Goal: Task Accomplishment & Management: Complete application form

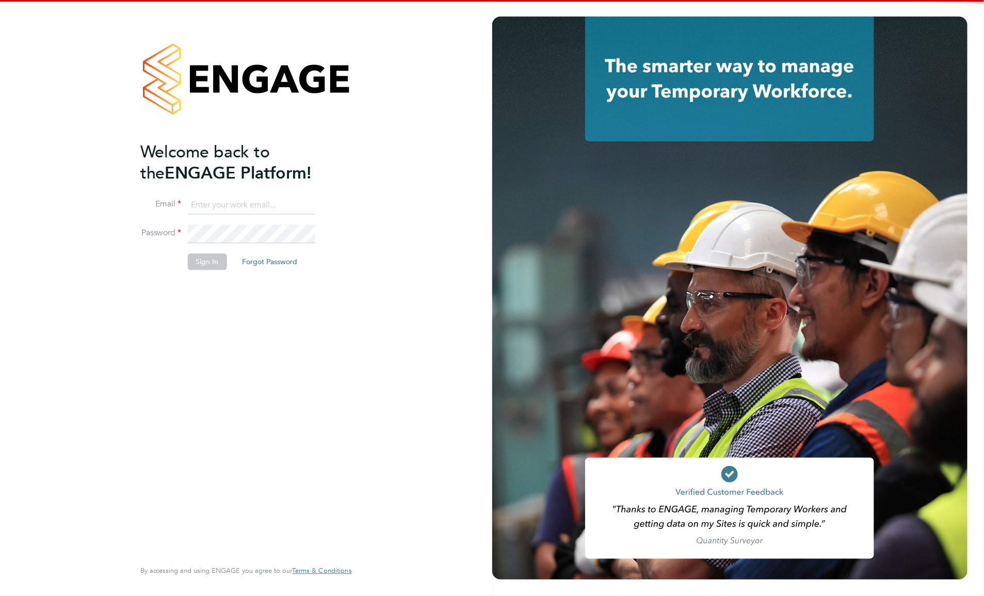
click at [263, 200] on input at bounding box center [251, 205] width 127 height 19
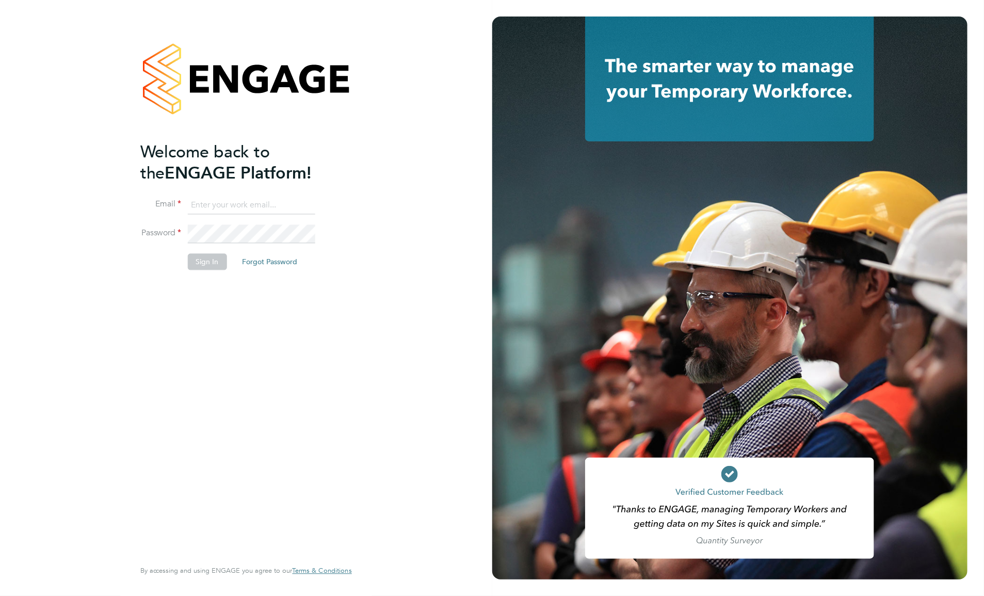
type input "viki.martyniak@prsjobs.com"
click at [220, 261] on button "Sign In" at bounding box center [207, 262] width 39 height 17
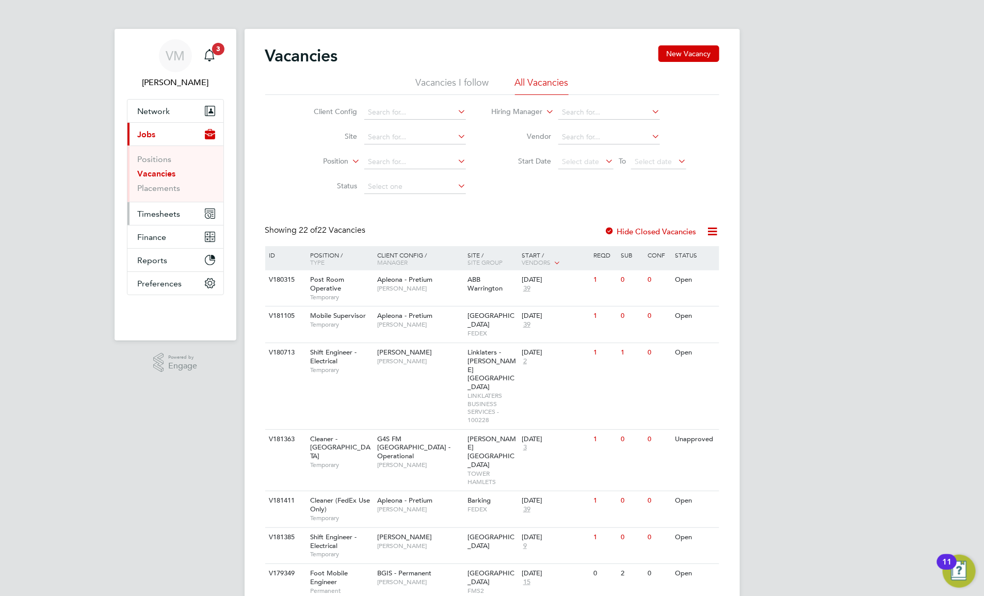
click at [173, 216] on span "Timesheets" at bounding box center [159, 214] width 43 height 10
click at [160, 183] on link "Timesheets" at bounding box center [159, 182] width 43 height 10
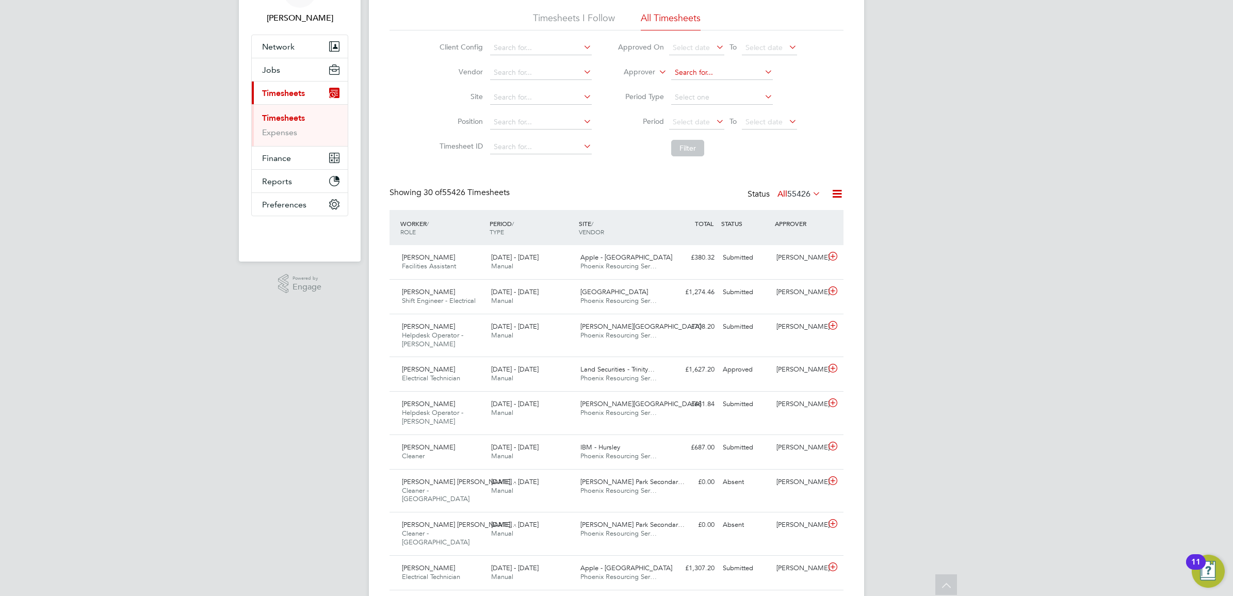
click at [687, 70] on input at bounding box center [722, 73] width 102 height 14
paste input "Julie Tante"
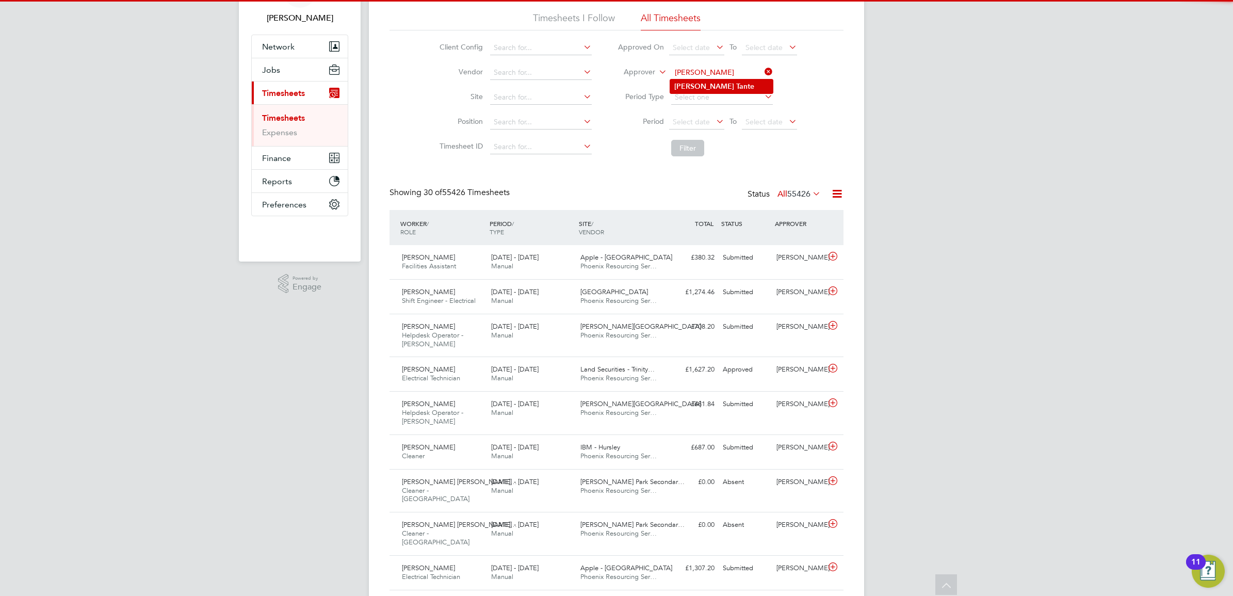
type input "Julie Tante"
click at [736, 87] on b "Tante" at bounding box center [745, 86] width 18 height 9
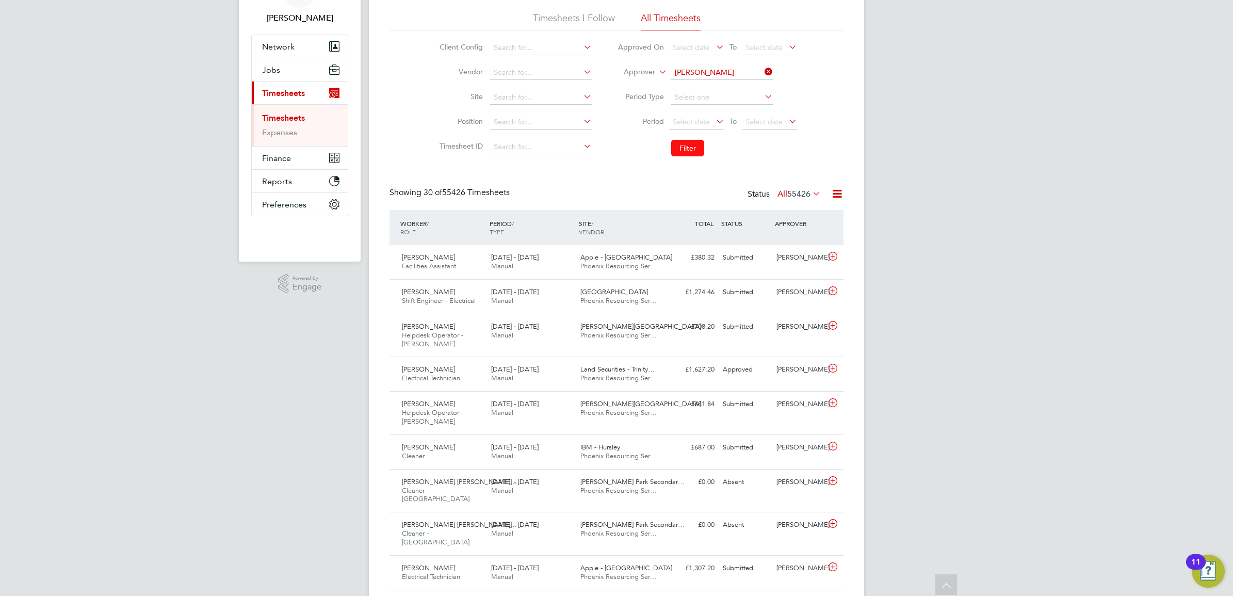
click at [684, 148] on button "Filter" at bounding box center [687, 148] width 33 height 17
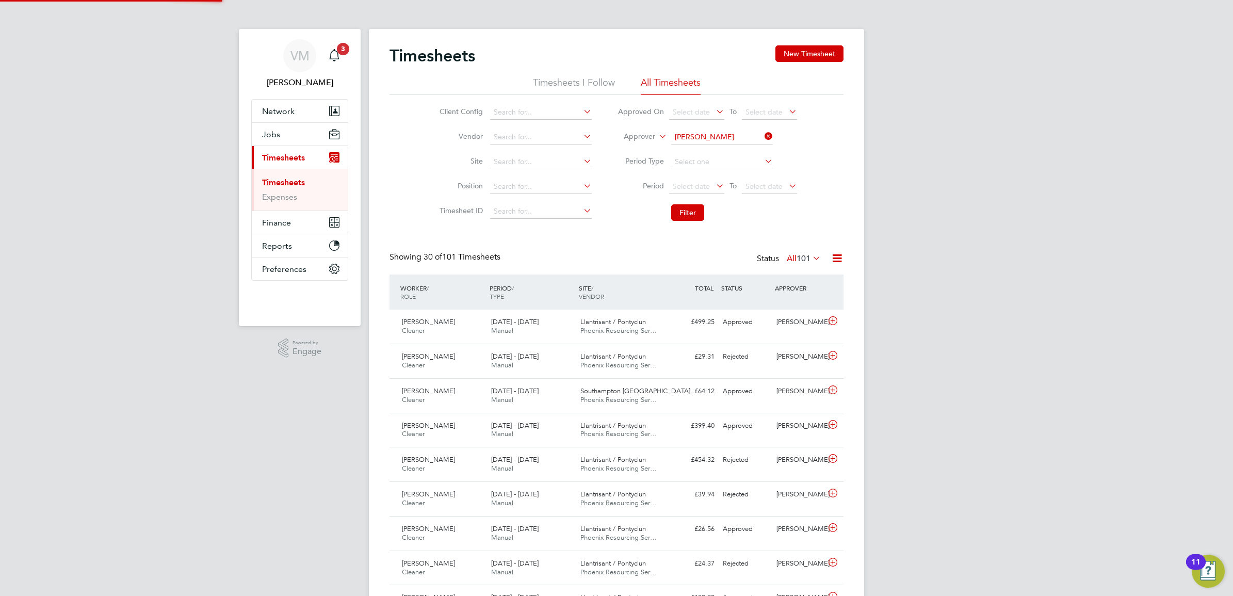
scroll to position [5, 5]
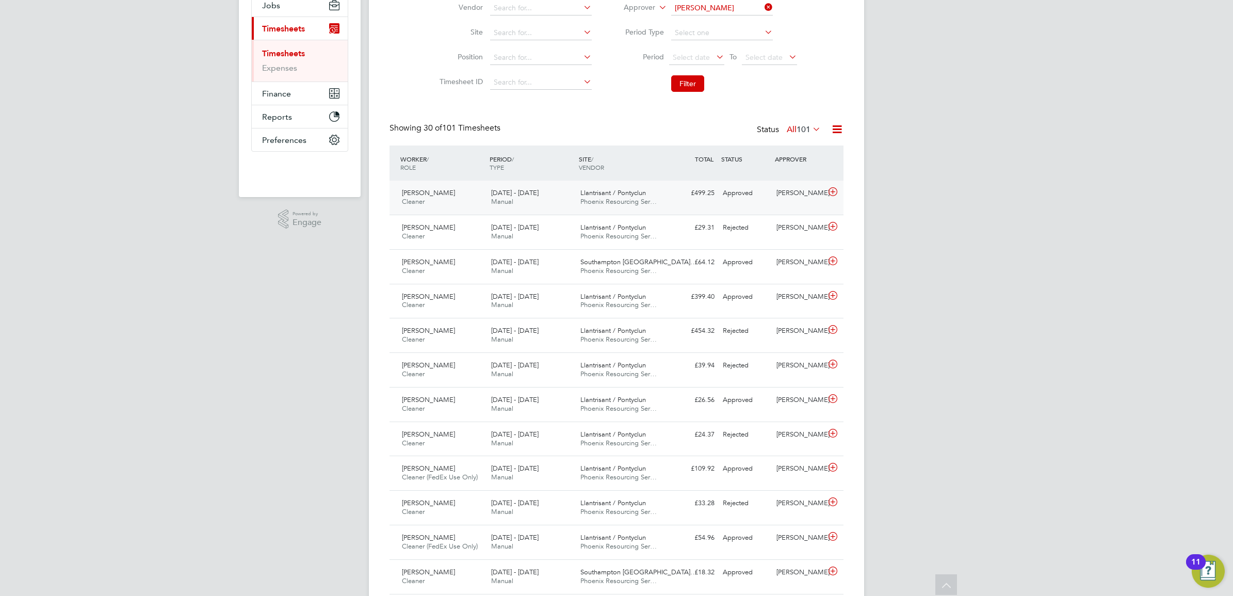
click at [537, 199] on div "13 - 19 Sep 2025 Manual" at bounding box center [531, 198] width 89 height 26
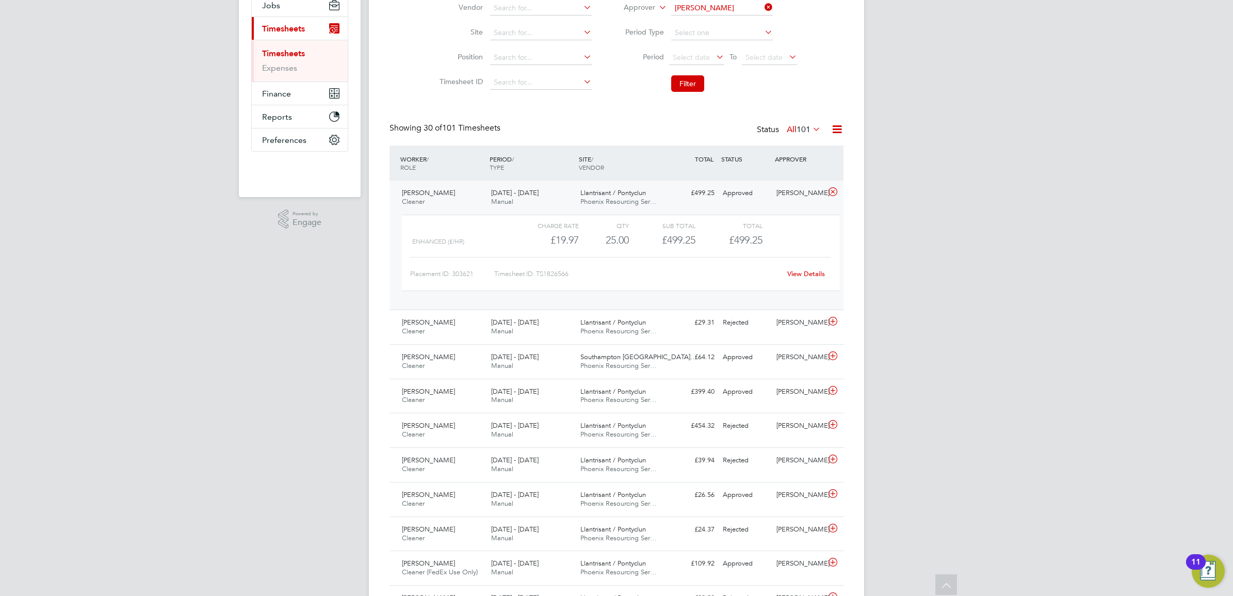
click at [813, 274] on link "View Details" at bounding box center [806, 273] width 38 height 9
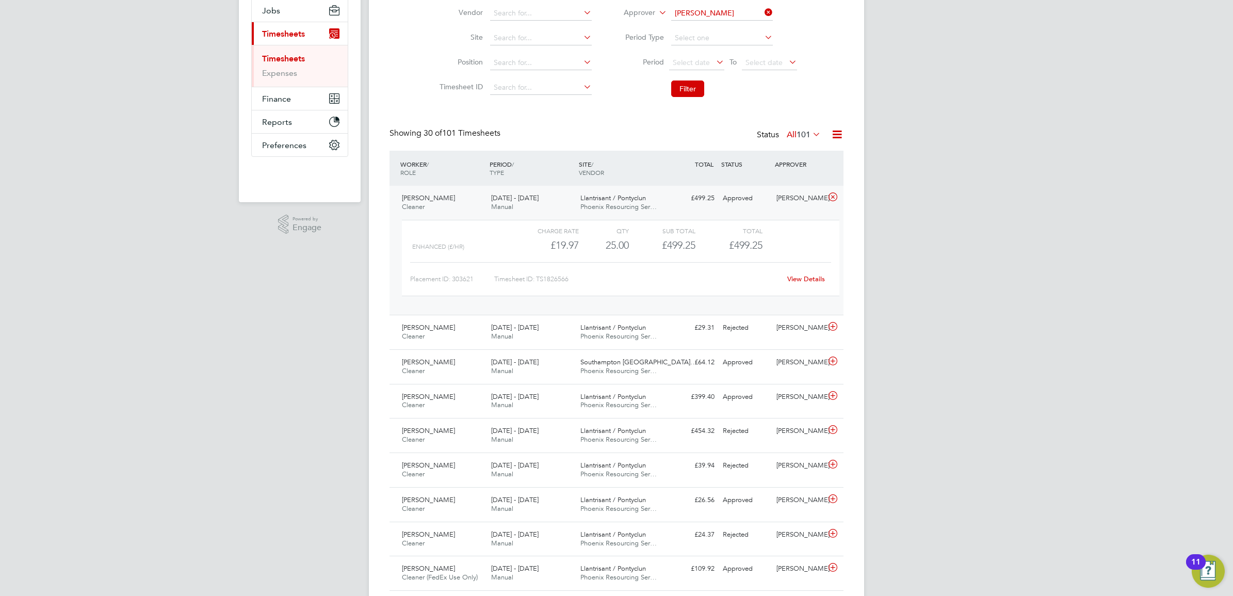
scroll to position [129, 0]
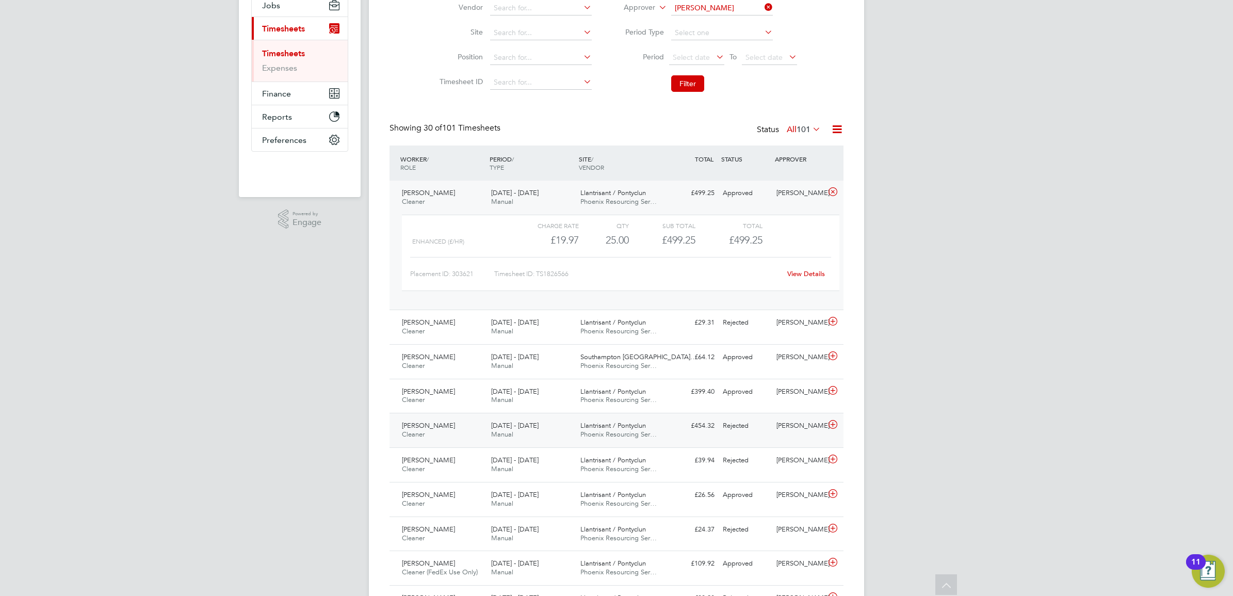
click at [443, 424] on span "Edmilson Caven Santos" at bounding box center [428, 425] width 53 height 9
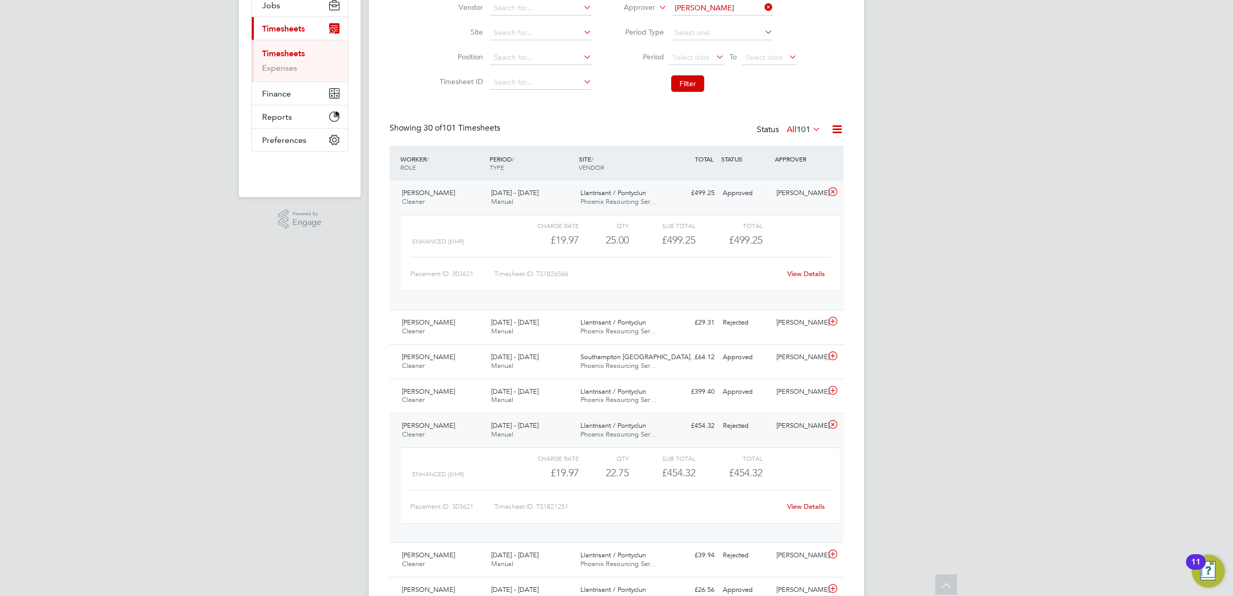
scroll to position [193, 0]
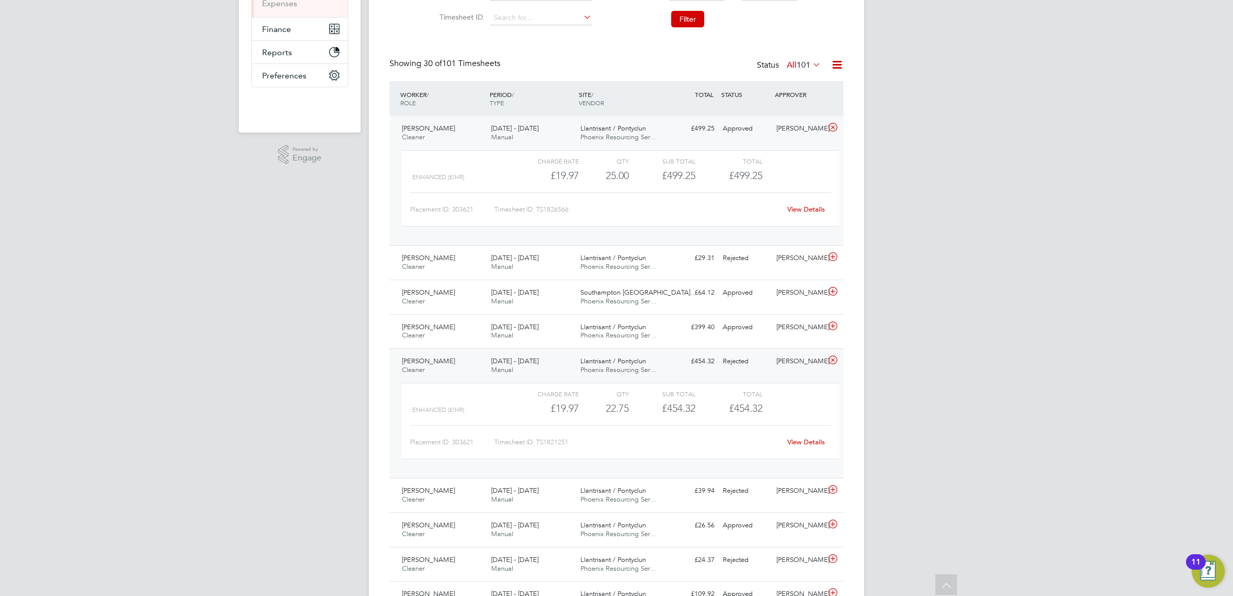
click at [784, 444] on div "View Details" at bounding box center [806, 442] width 51 height 17
click at [805, 442] on link "View Details" at bounding box center [806, 442] width 38 height 9
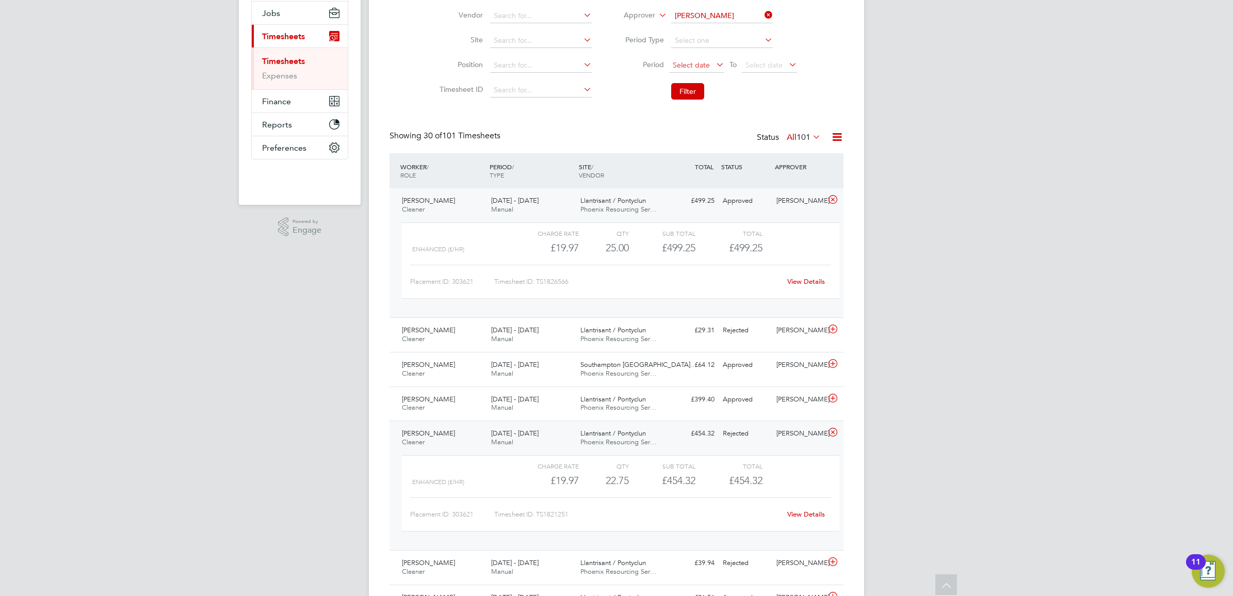
scroll to position [0, 0]
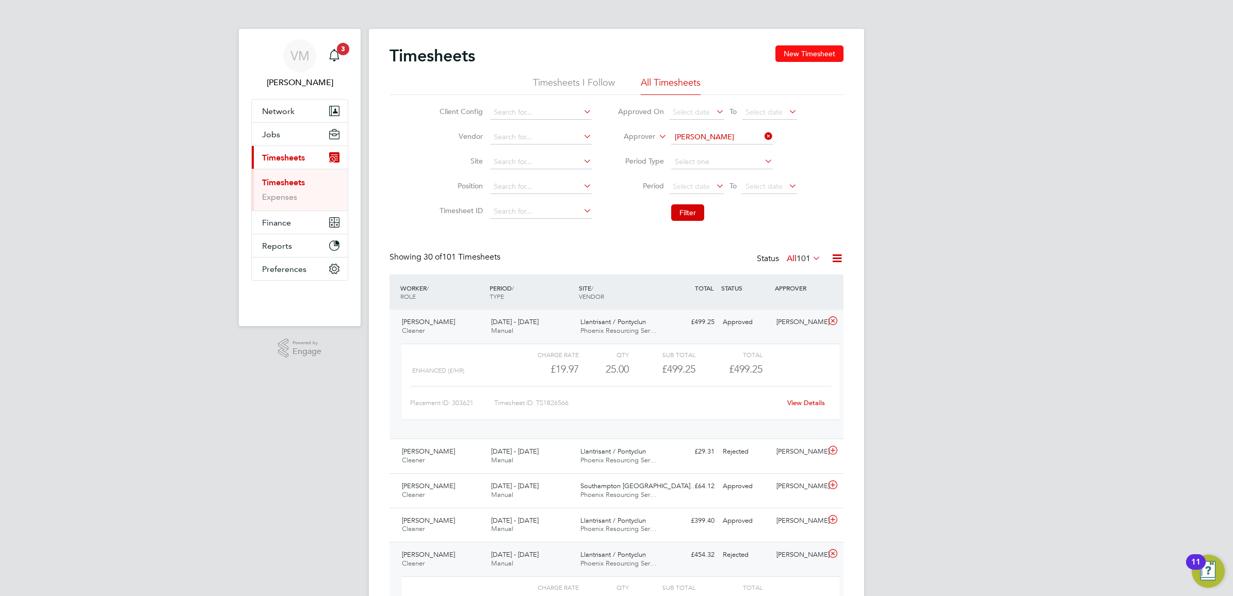
click at [796, 49] on button "New Timesheet" at bounding box center [809, 53] width 68 height 17
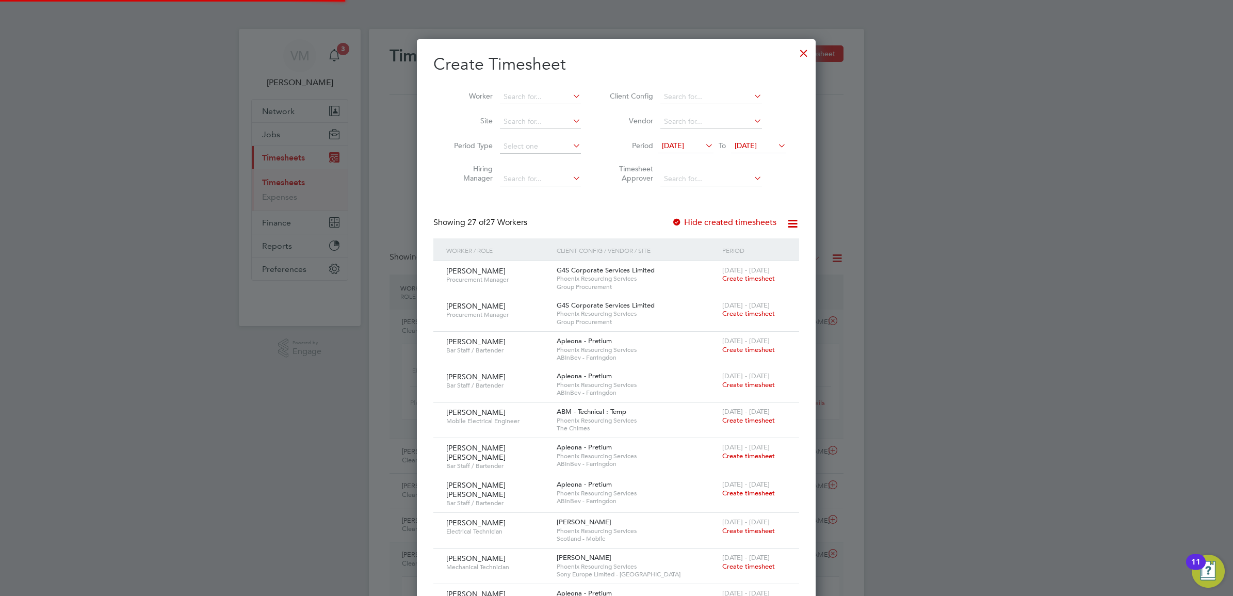
scroll to position [1349, 399]
click at [540, 101] on input at bounding box center [540, 97] width 81 height 14
click at [540, 111] on li "Jan Hempl" at bounding box center [540, 111] width 82 height 14
type input "Jan Hempl"
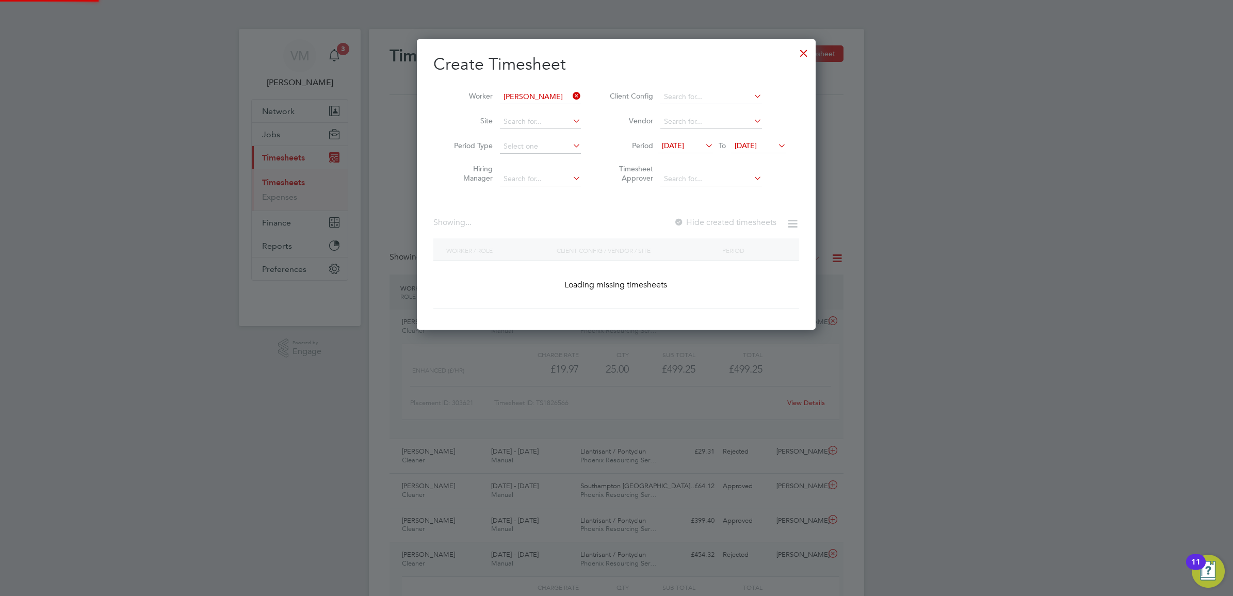
scroll to position [290, 399]
click at [684, 142] on span "15 Sep 2025" at bounding box center [673, 145] width 22 height 9
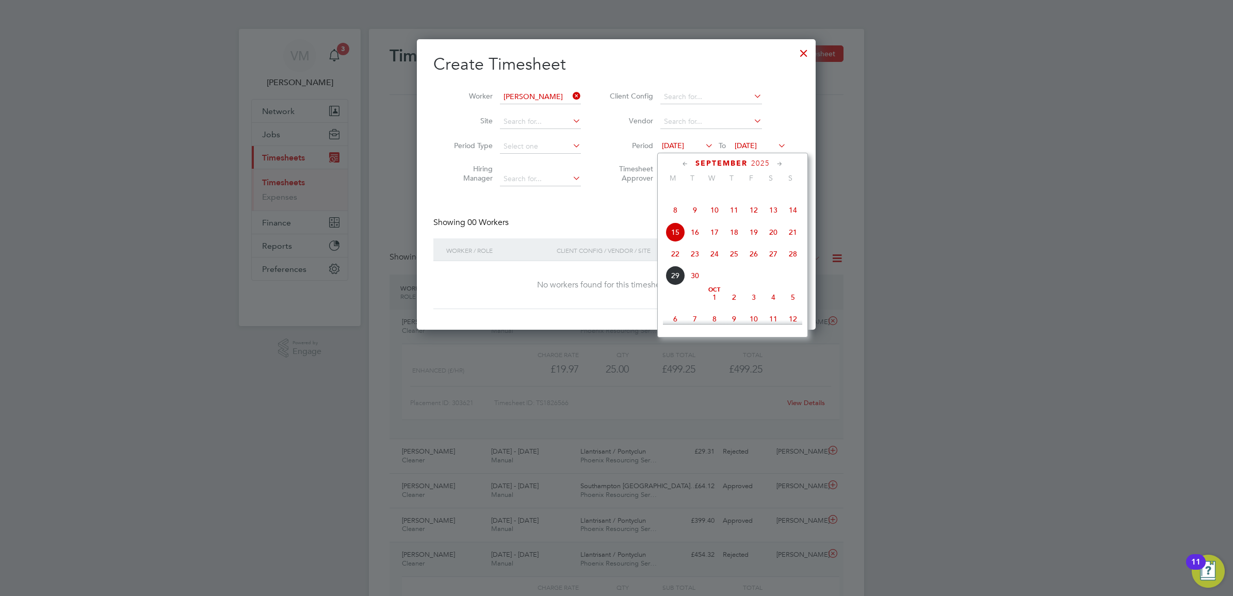
click at [677, 264] on span "22" at bounding box center [676, 254] width 20 height 20
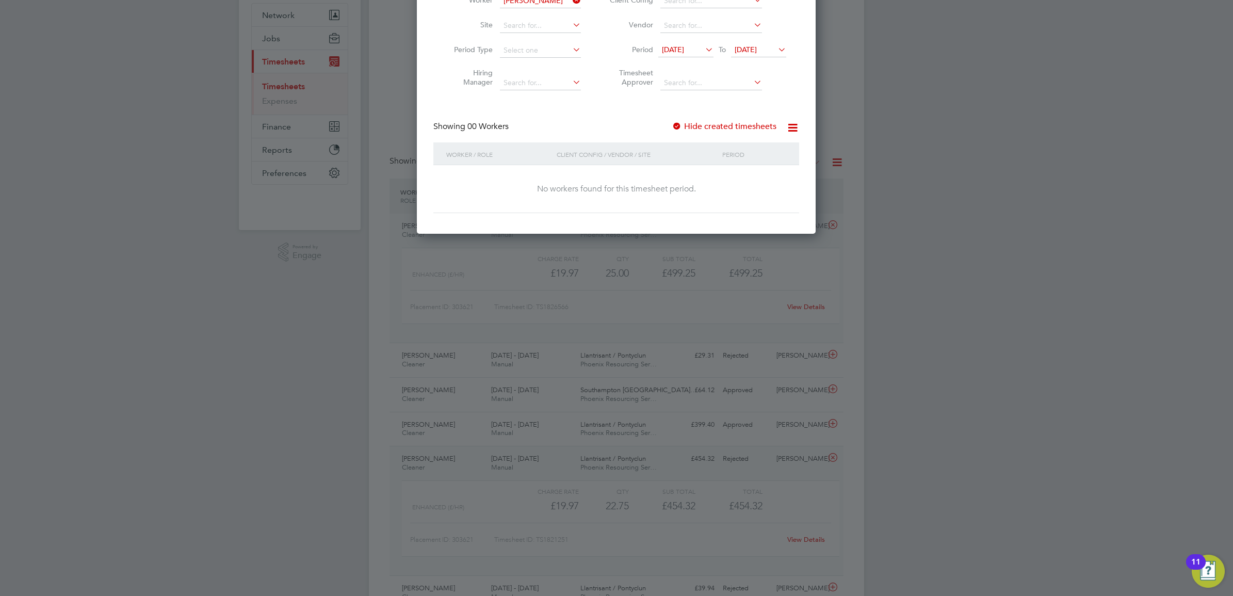
scroll to position [0, 0]
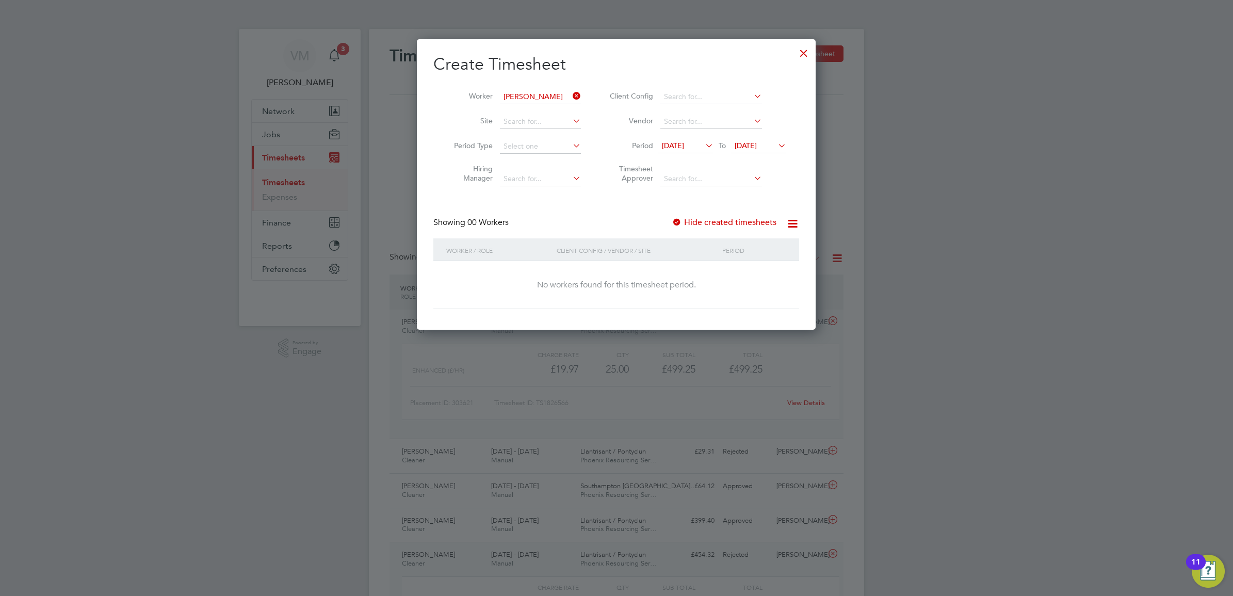
click at [805, 53] on div at bounding box center [804, 50] width 19 height 19
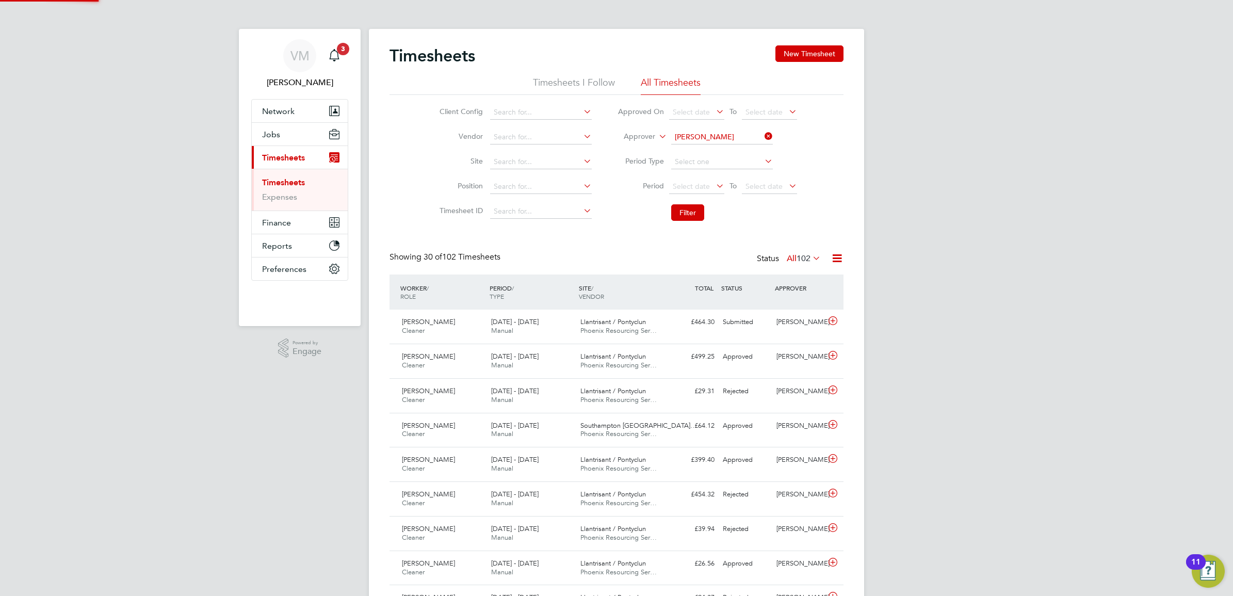
scroll to position [26, 89]
click at [803, 55] on button "New Timesheet" at bounding box center [809, 53] width 68 height 17
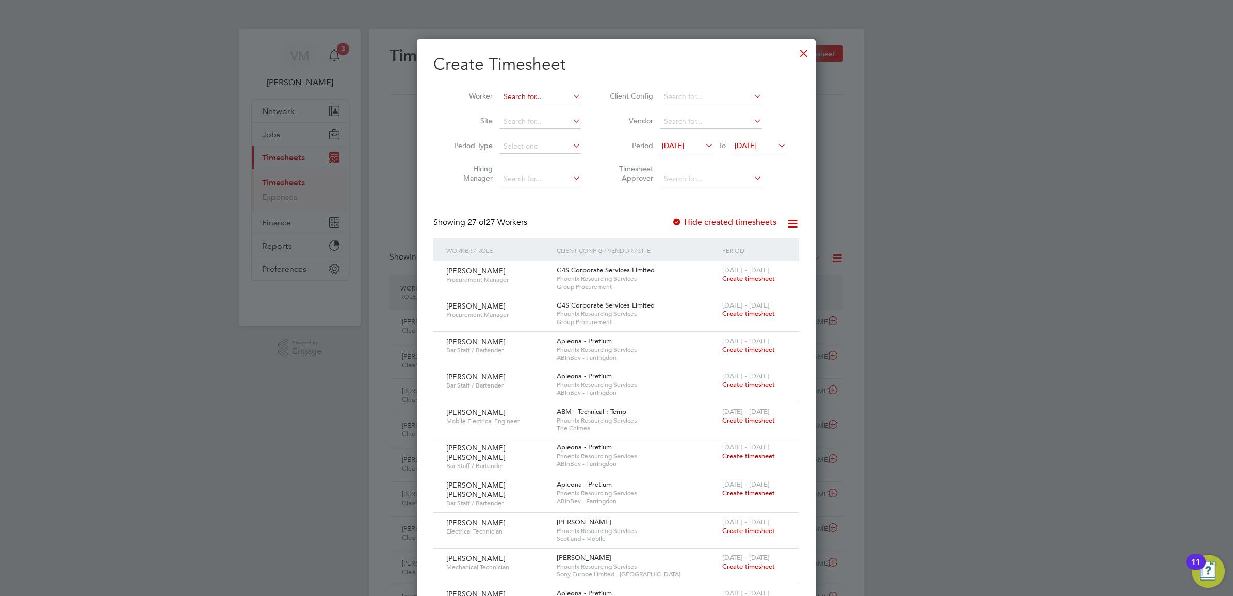
click at [537, 93] on input at bounding box center [540, 97] width 81 height 14
click at [535, 116] on li "Jan Hempl" at bounding box center [540, 111] width 82 height 14
type input "Jan Hempl"
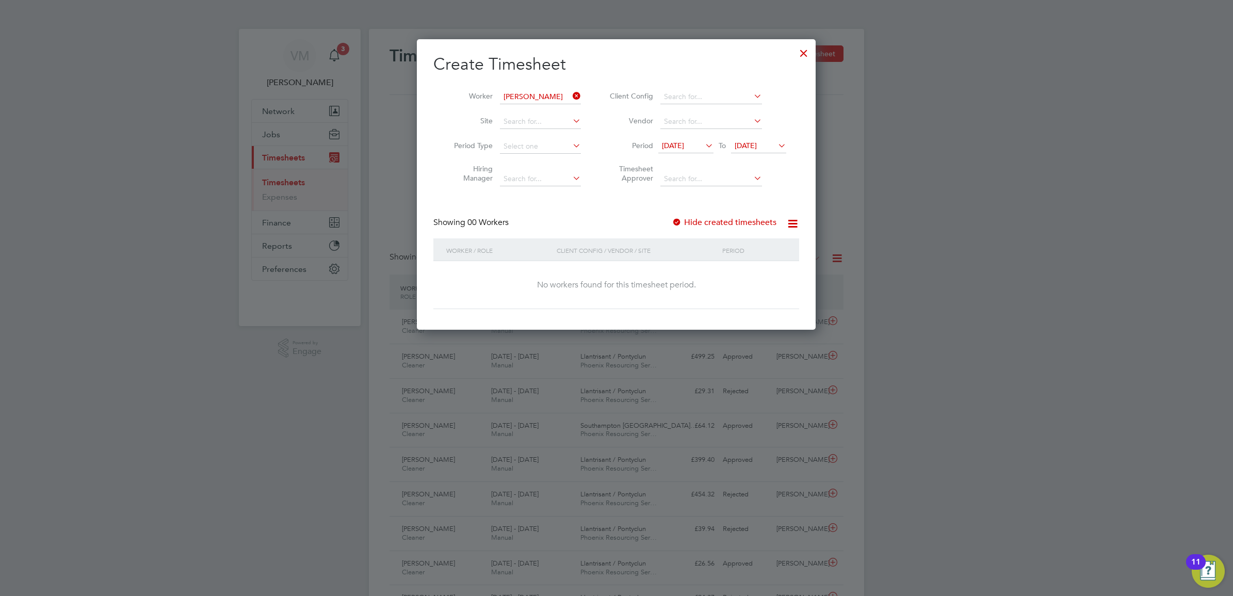
click at [804, 53] on div at bounding box center [804, 50] width 19 height 19
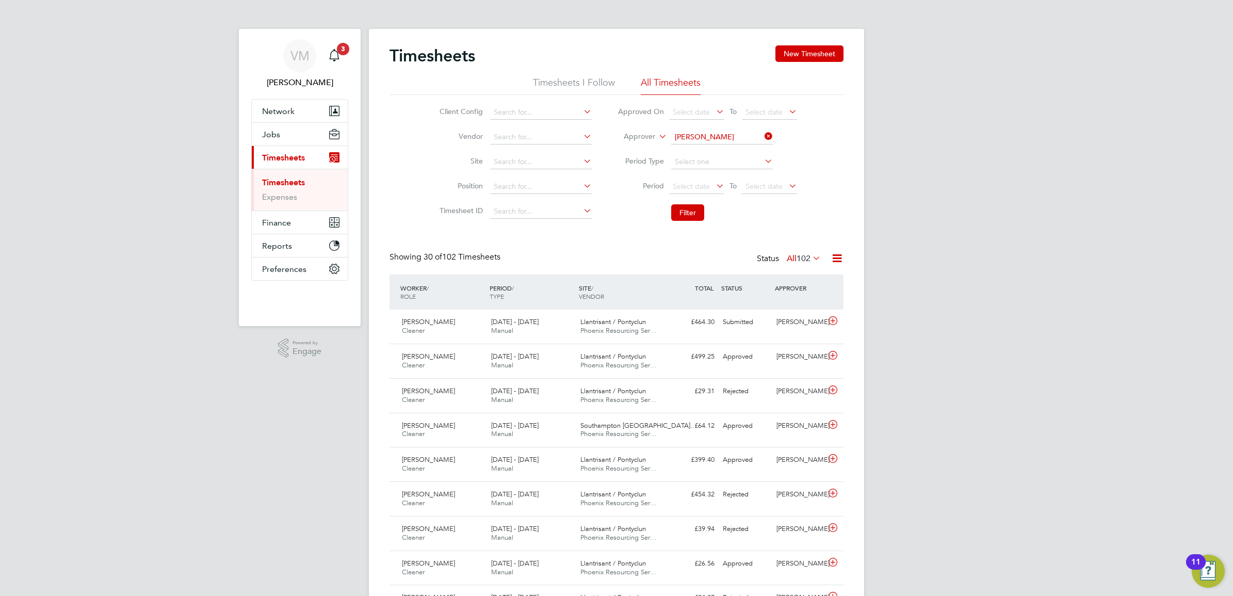
click at [763, 135] on icon at bounding box center [763, 136] width 0 height 14
click at [739, 137] on input at bounding box center [722, 137] width 102 height 14
paste input "Angie Robison"
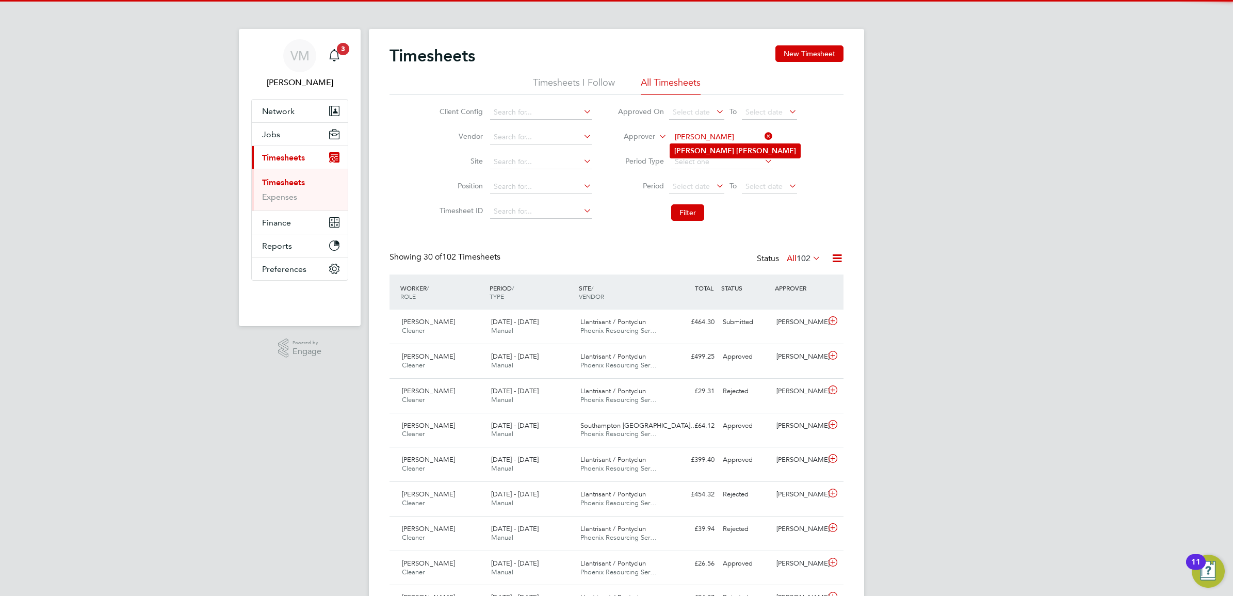
type input "Angie Robison"
click at [736, 148] on b "Robison" at bounding box center [766, 151] width 60 height 9
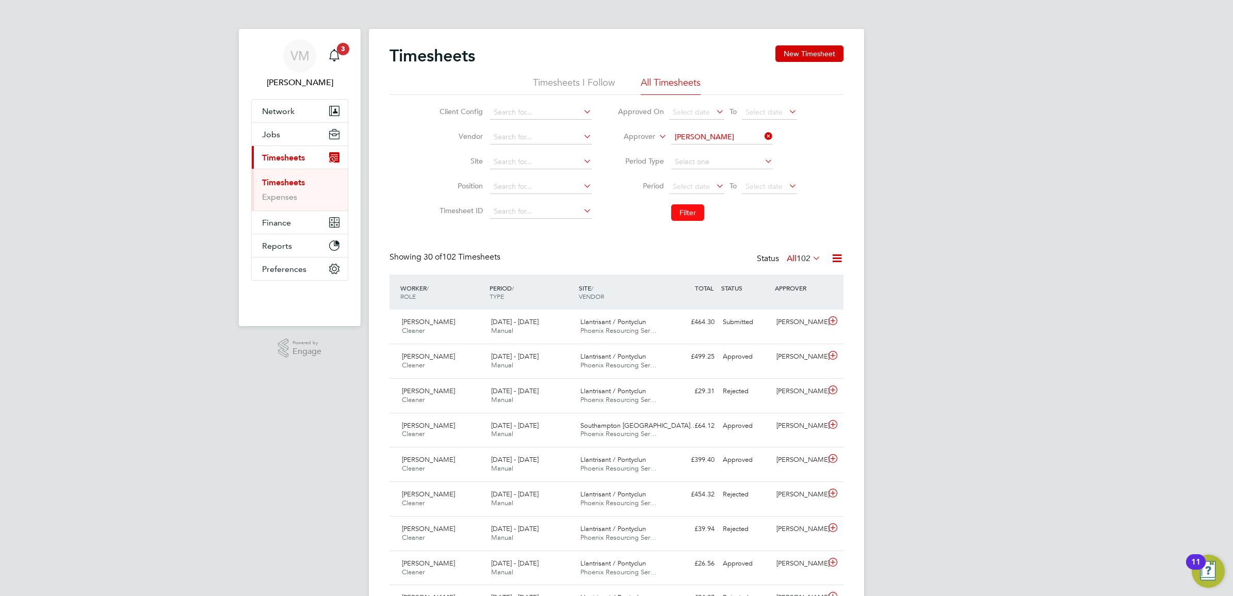
click at [686, 215] on button "Filter" at bounding box center [687, 212] width 33 height 17
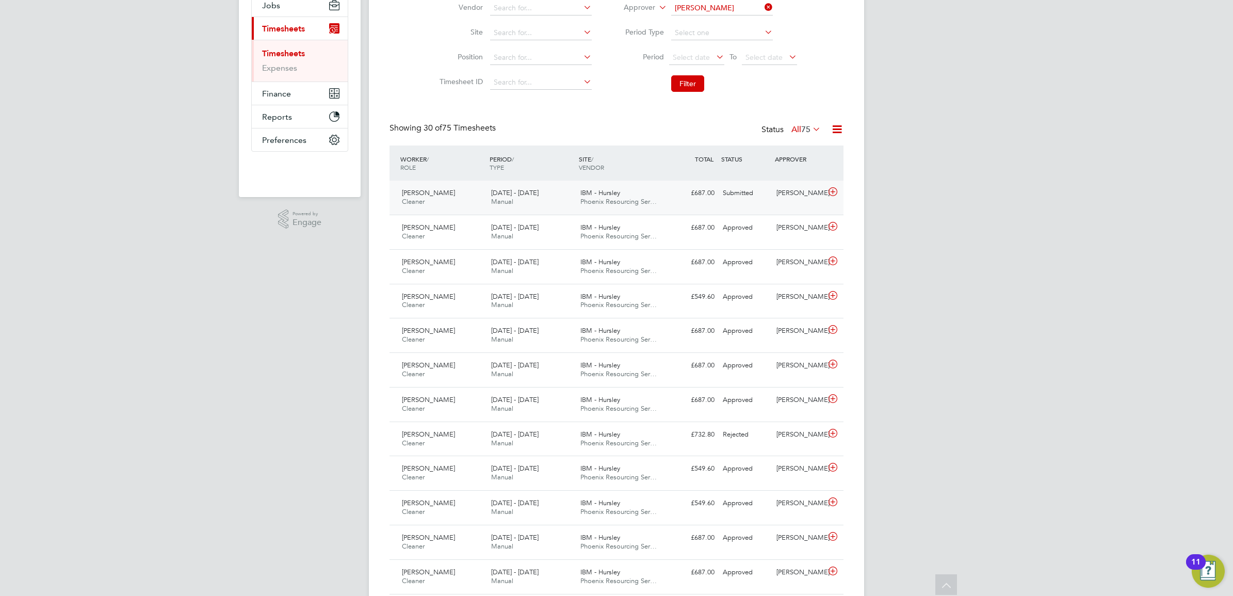
click at [411, 195] on span "Jan Hempl" at bounding box center [428, 192] width 53 height 9
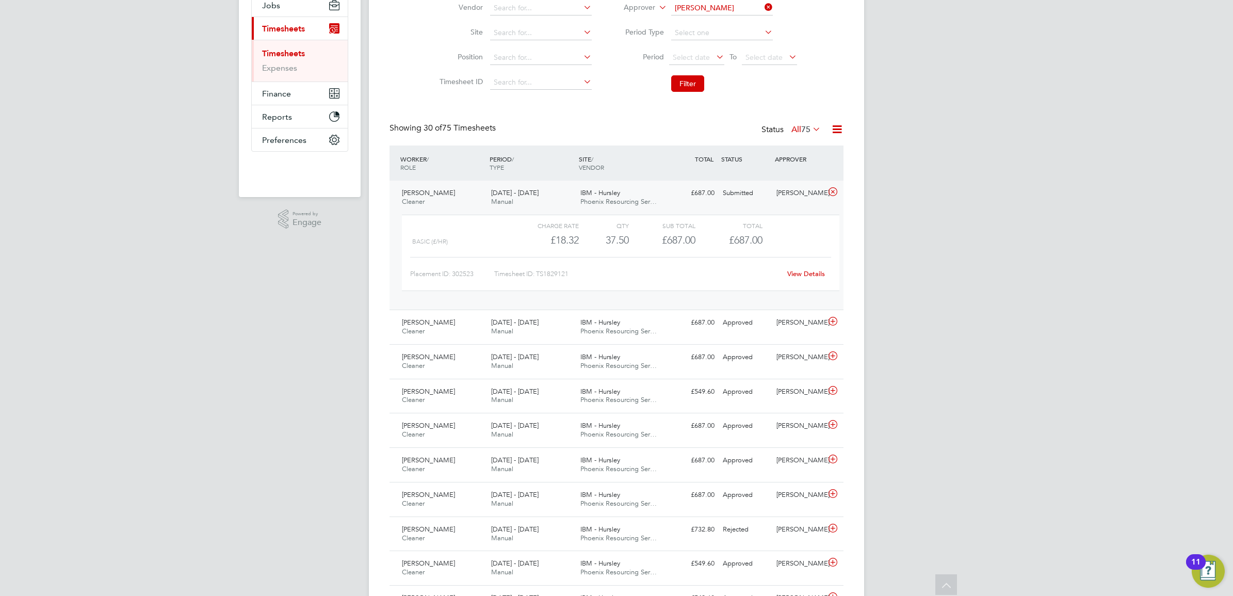
click at [814, 276] on link "View Details" at bounding box center [806, 273] width 38 height 9
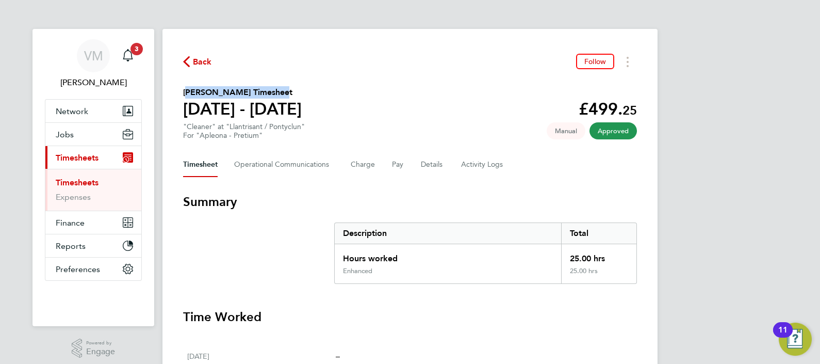
drag, startPoint x: 182, startPoint y: 90, endPoint x: 273, endPoint y: 88, distance: 91.3
copy h2 "Edmilson Caven Santos"
click at [200, 63] on span "Back" at bounding box center [202, 62] width 19 height 12
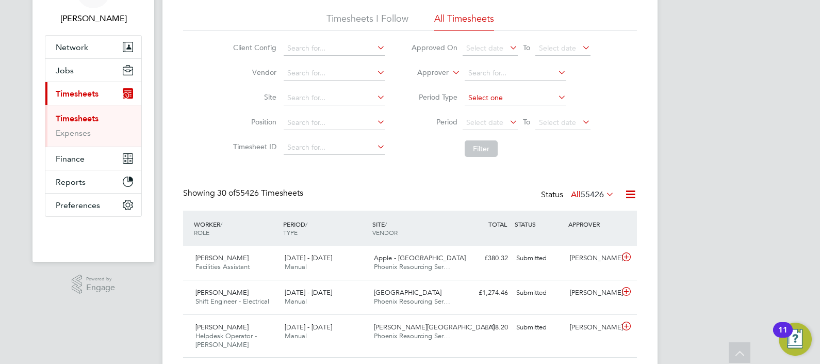
click at [481, 100] on input at bounding box center [516, 98] width 102 height 14
click at [482, 73] on input at bounding box center [516, 73] width 102 height 14
type input "Julie Tante"
click at [478, 148] on button "Filter" at bounding box center [481, 148] width 33 height 17
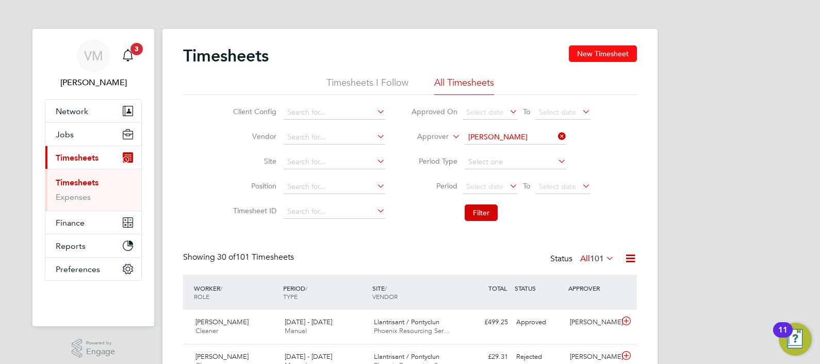
click at [583, 51] on button "New Timesheet" at bounding box center [603, 53] width 68 height 17
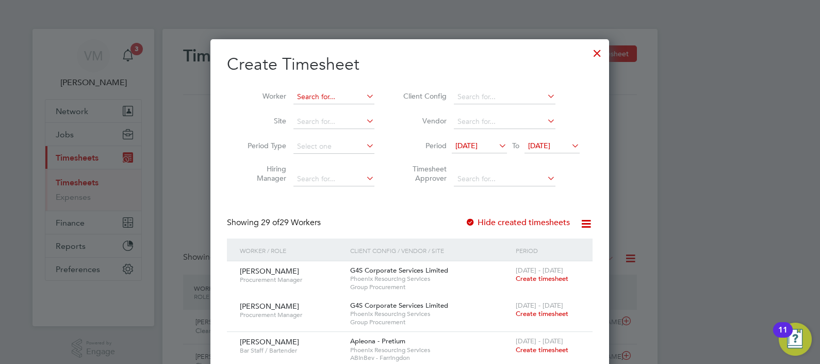
click at [334, 99] on input at bounding box center [334, 97] width 81 height 14
click at [311, 90] on input at bounding box center [334, 97] width 81 height 14
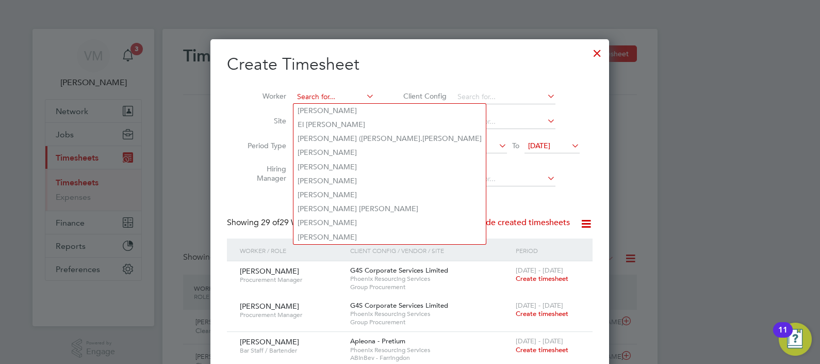
paste input "Edmilson Cavem Santos"
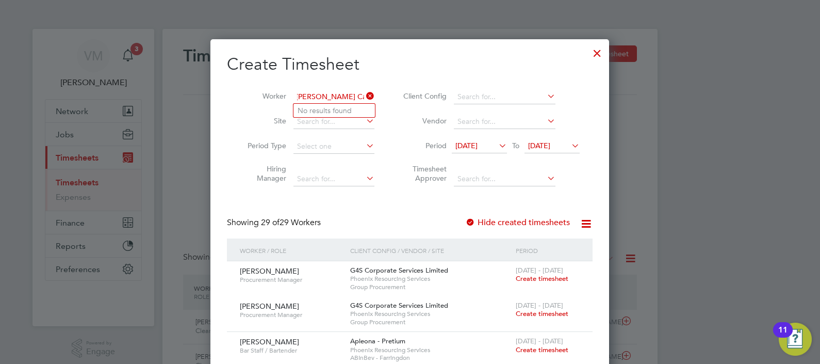
click at [352, 96] on input "Edmilson Cavem Santos" at bounding box center [334, 97] width 81 height 14
click at [346, 109] on li "Edmilson Caven Santos" at bounding box center [335, 110] width 82 height 13
type input "Edmilson Caven Santos"
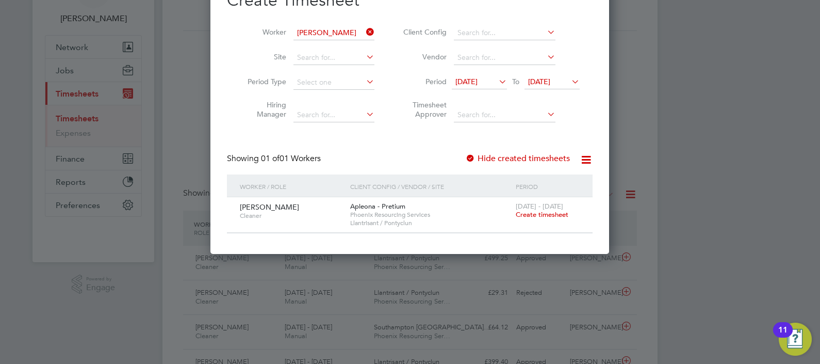
click at [542, 214] on span "Create timesheet" at bounding box center [542, 214] width 53 height 9
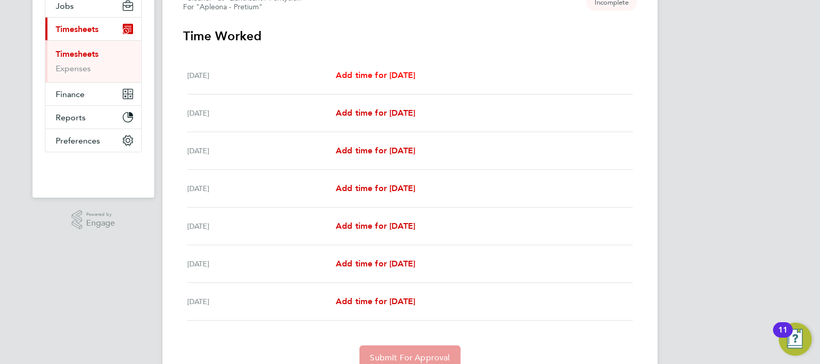
click at [381, 73] on span "Add time for [DATE]" at bounding box center [375, 75] width 79 height 10
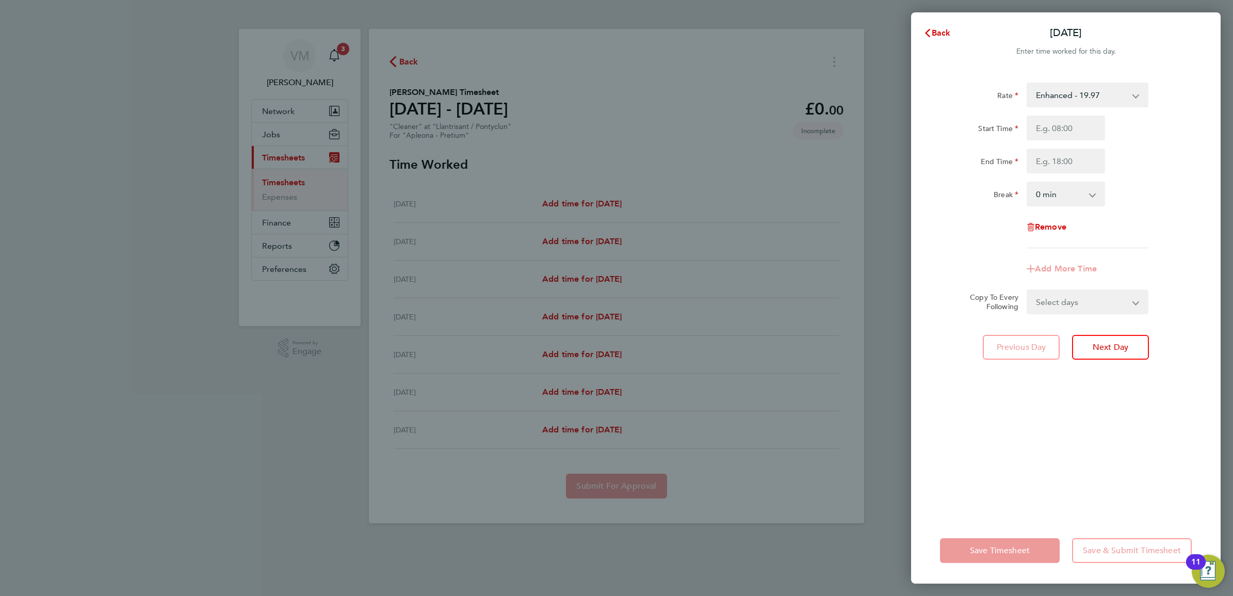
click at [1112, 95] on select "Enhanced - 19.97" at bounding box center [1081, 95] width 107 height 23
click at [1196, 140] on div "Rate Enhanced - 19.97 Start Time End Time Break 0 min 15 min 30 min 45 min 60 m…" at bounding box center [1066, 293] width 310 height 447
click at [942, 28] on span "Back" at bounding box center [941, 33] width 19 height 10
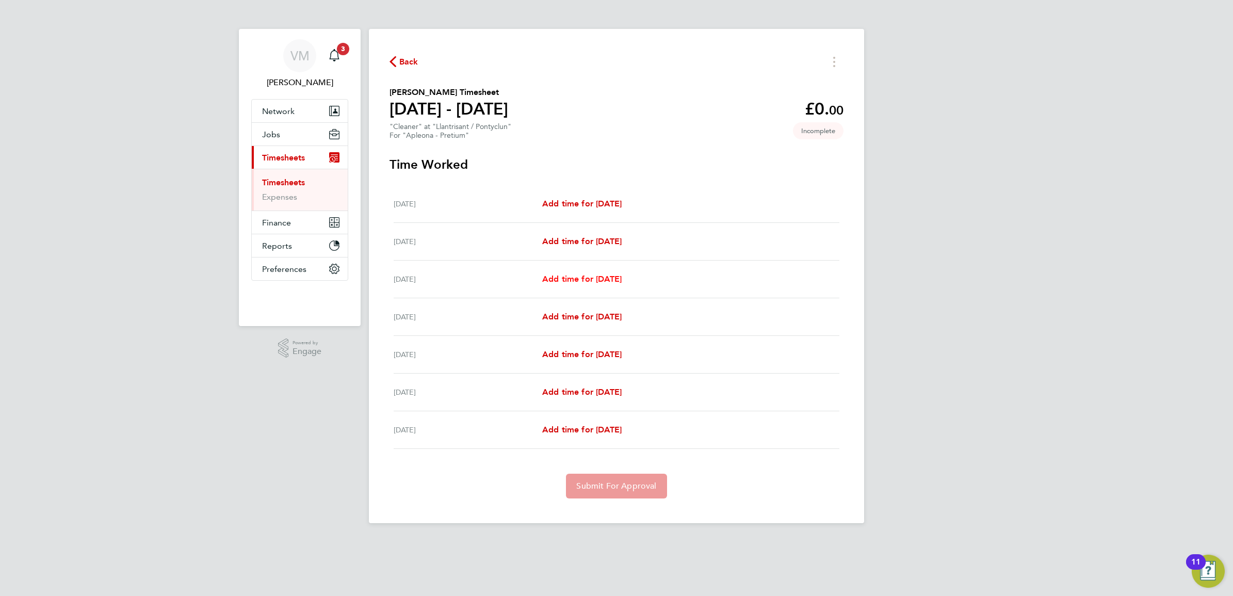
click at [581, 280] on span "Add time for Mon 22 Sep" at bounding box center [581, 279] width 79 height 10
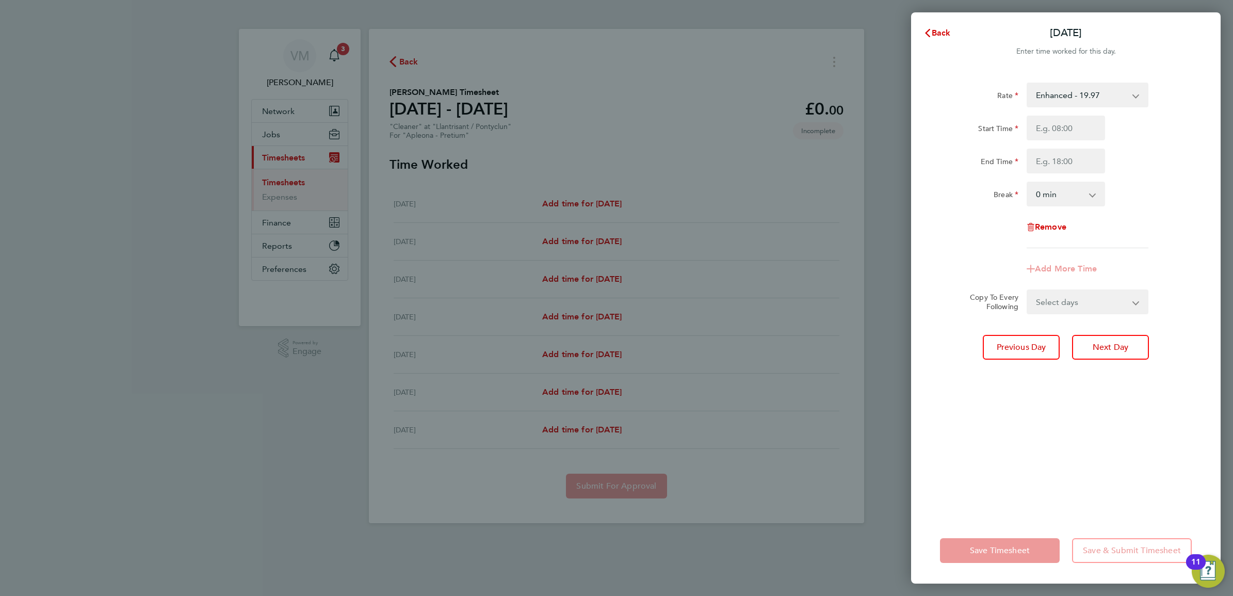
click at [1089, 104] on select "Enhanced - 19.97" at bounding box center [1081, 95] width 107 height 23
click at [1085, 132] on input "Start Time" at bounding box center [1066, 128] width 78 height 25
type input "10:00"
click at [1073, 174] on div "Rate Enhanced - 19.97 Start Time 10:00 End Time Break 0 min 15 min 30 min 45 mi…" at bounding box center [1066, 166] width 252 height 166
click at [1072, 163] on input "End Time" at bounding box center [1066, 161] width 78 height 25
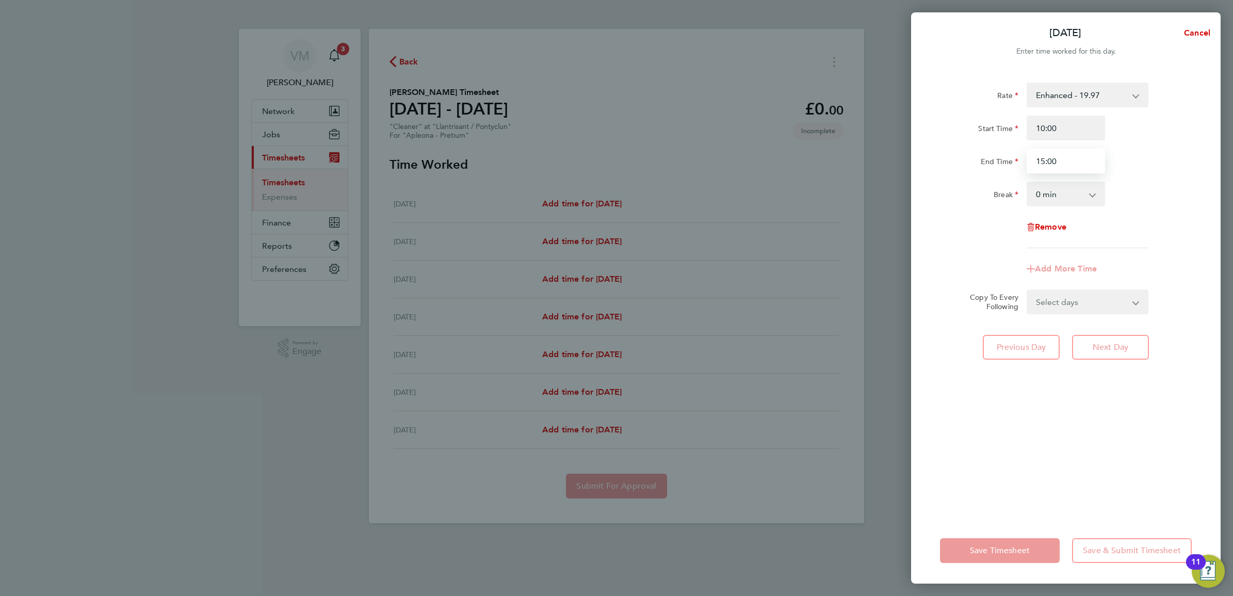
type input "15:00"
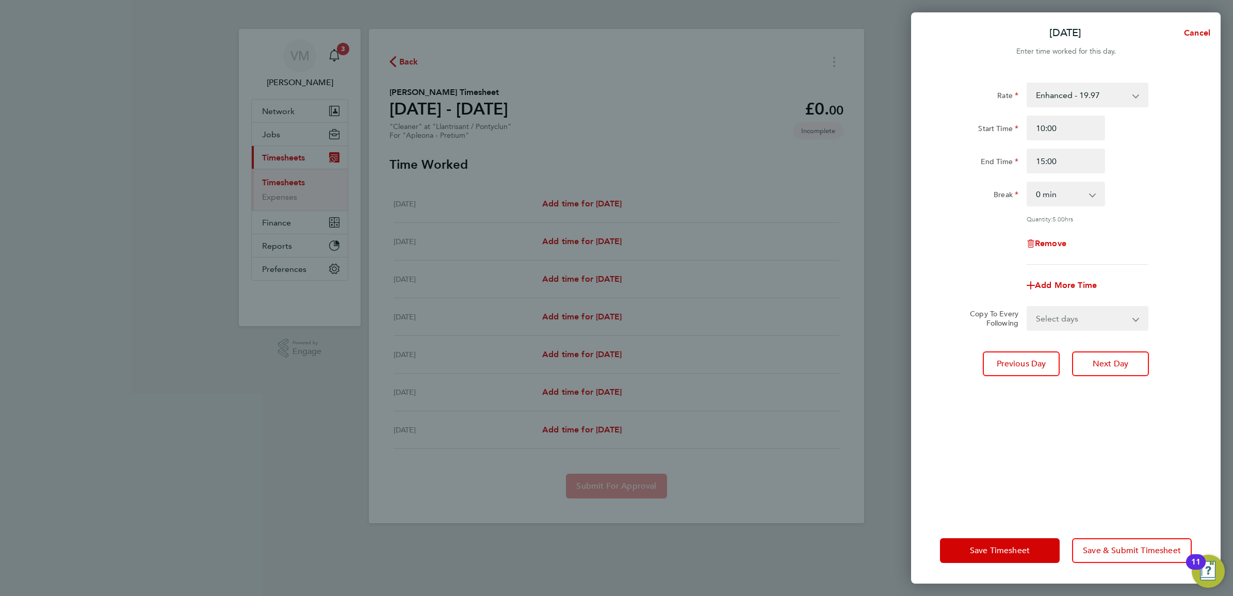
click at [1149, 187] on div "Break 0 min 15 min 30 min 45 min 60 min 75 min 90 min" at bounding box center [1066, 194] width 260 height 25
click at [1112, 361] on span "Next Day" at bounding box center [1111, 364] width 36 height 10
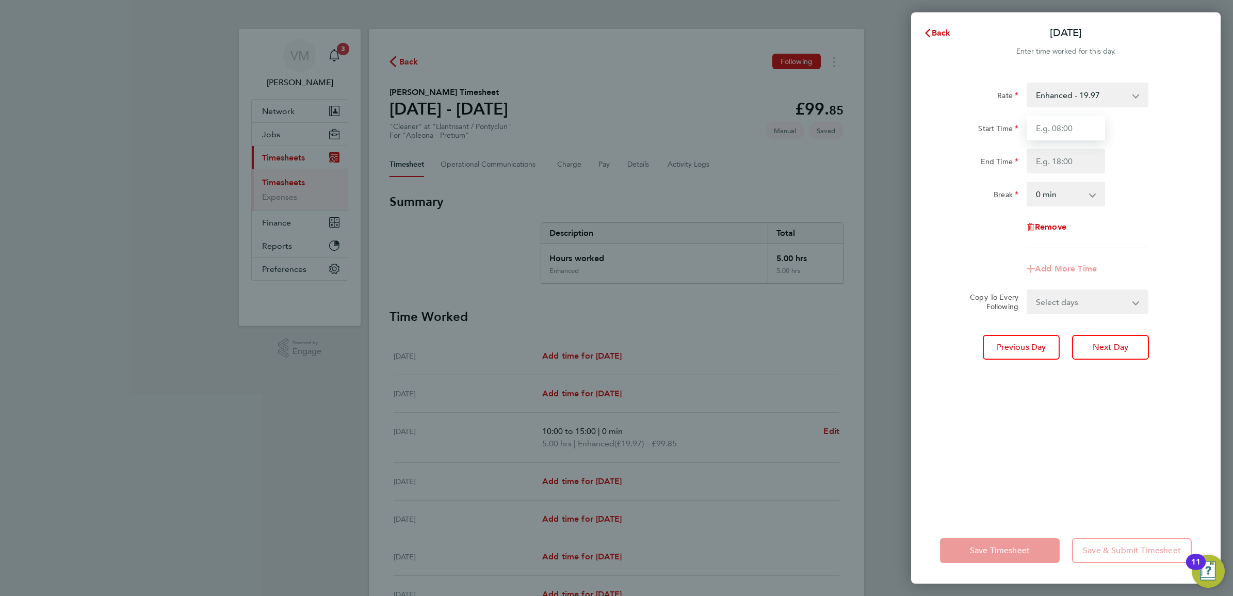
click at [1076, 123] on input "Start Time" at bounding box center [1066, 128] width 78 height 25
type input "10:00"
click at [1059, 160] on input "End Time" at bounding box center [1066, 161] width 78 height 25
type input "15:00"
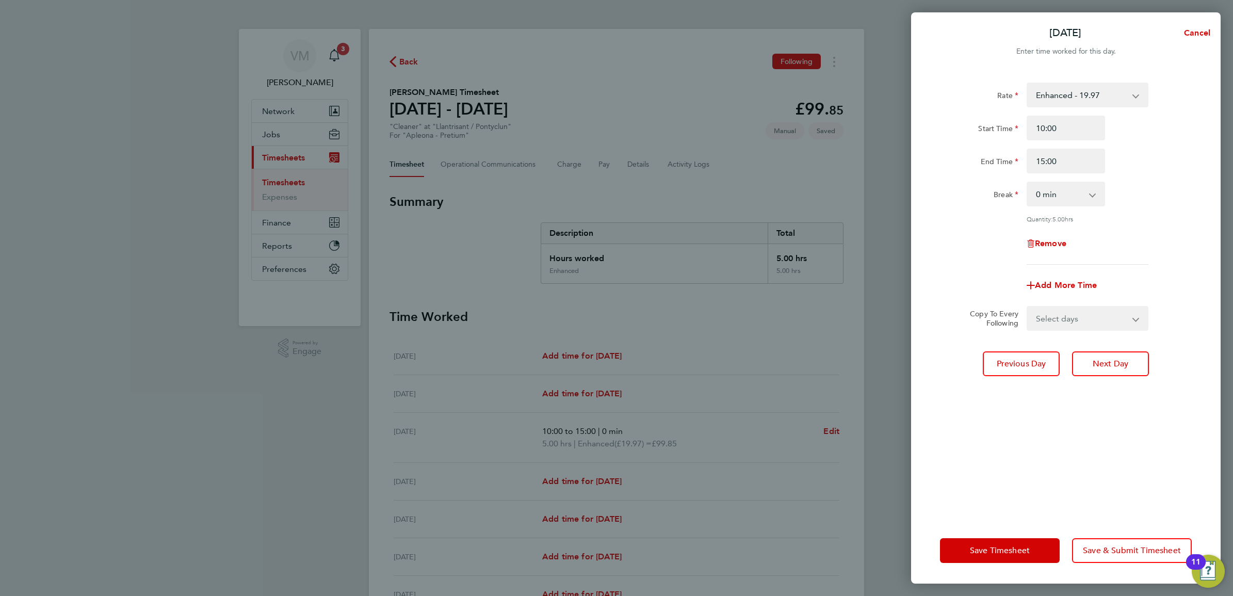
click at [1141, 155] on div "End Time 15:00" at bounding box center [1066, 161] width 260 height 25
click at [1112, 369] on button "Next Day" at bounding box center [1110, 363] width 77 height 25
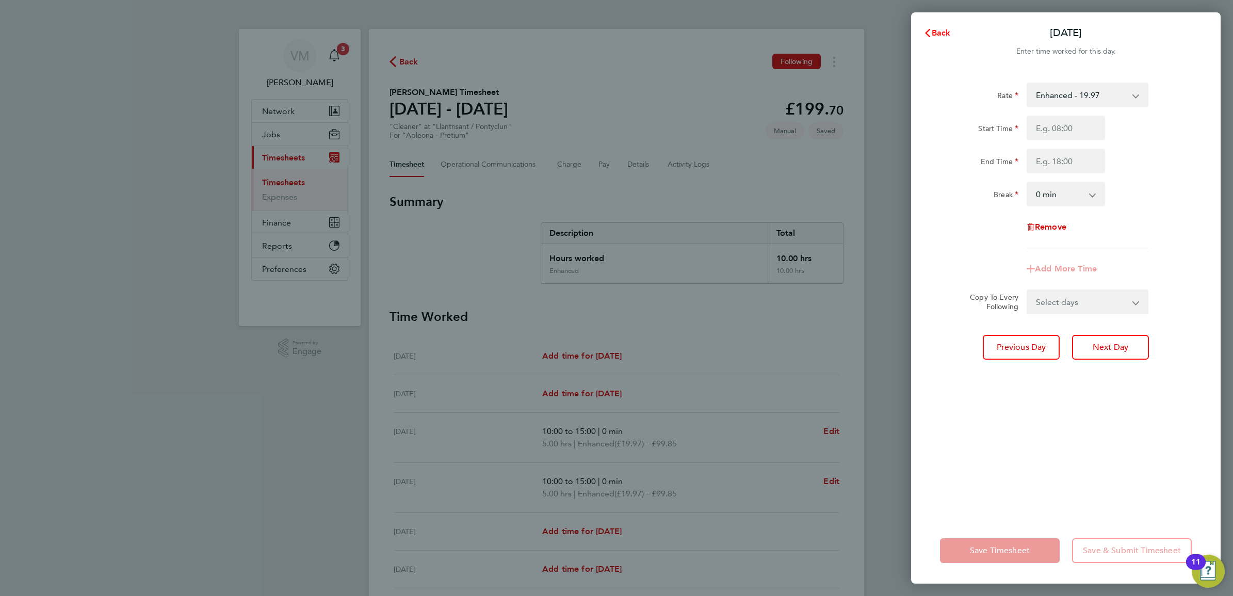
click at [930, 31] on icon "button" at bounding box center [928, 33] width 8 height 8
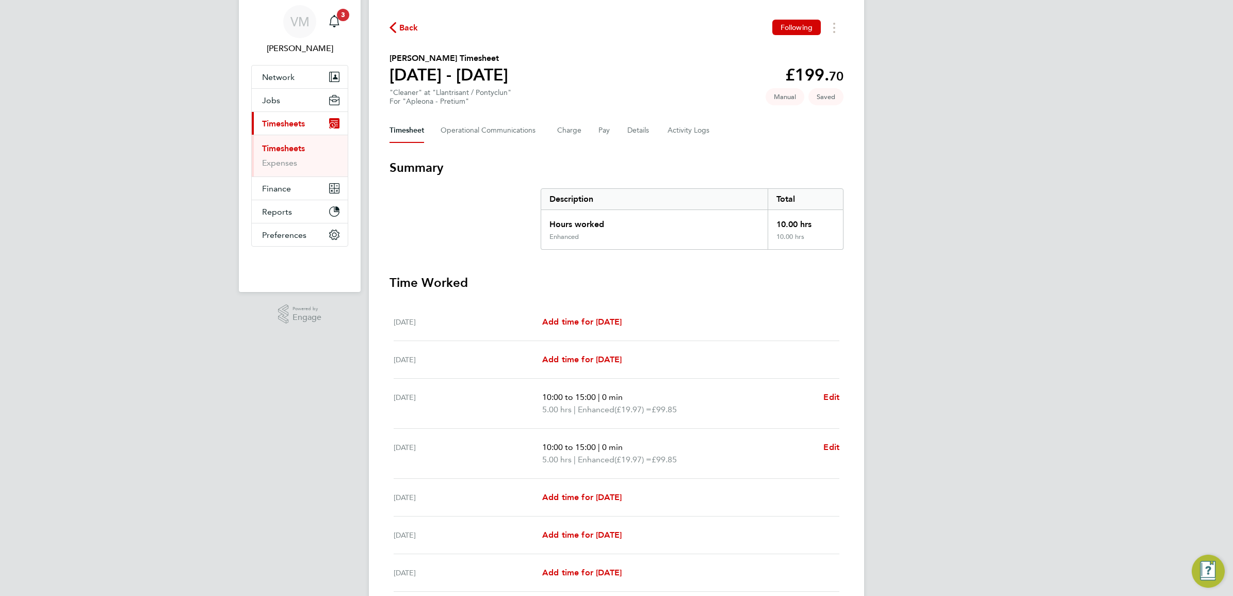
scroll to position [64, 0]
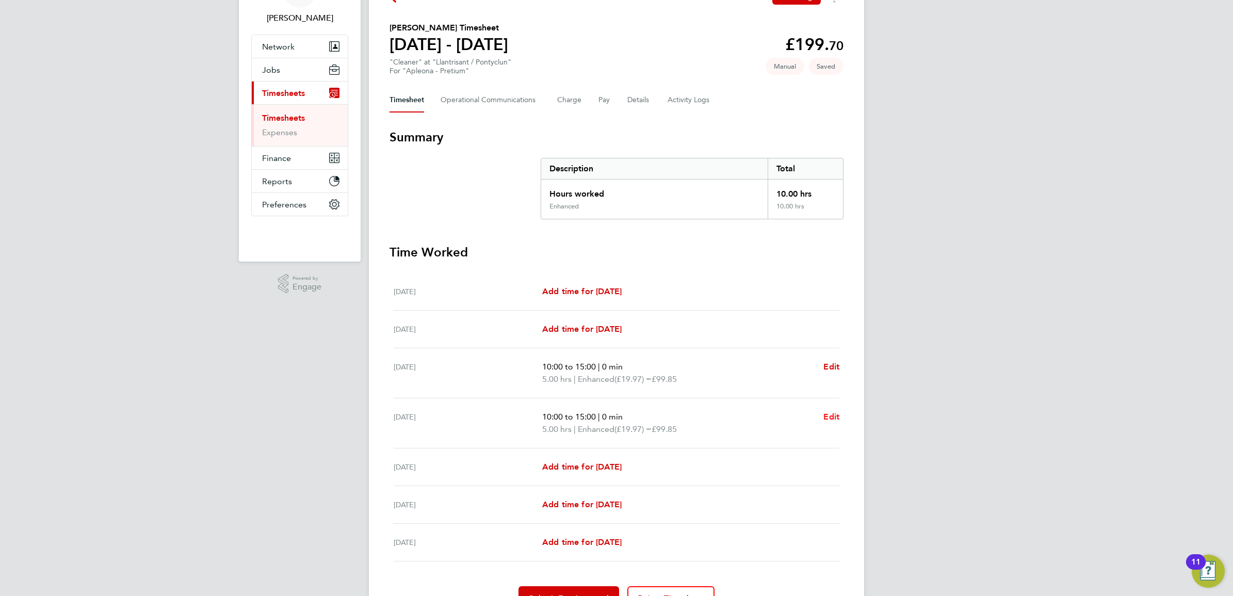
click at [834, 419] on span "Edit" at bounding box center [831, 417] width 16 height 10
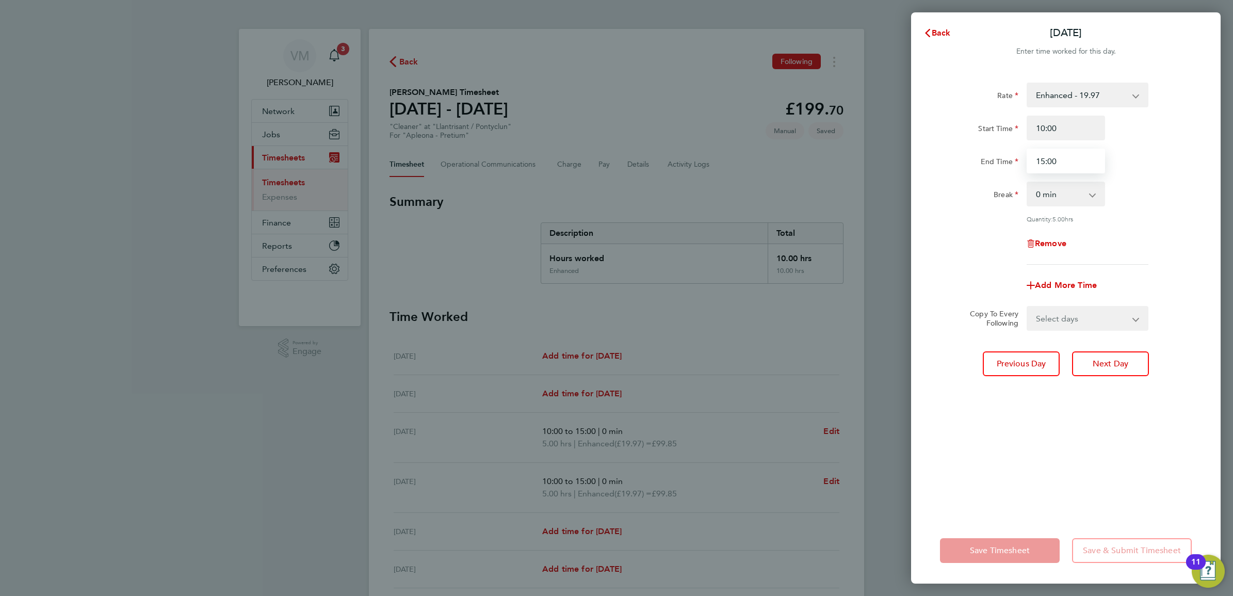
click at [1064, 168] on input "15:00" at bounding box center [1066, 161] width 78 height 25
type input "13:00"
drag, startPoint x: 968, startPoint y: 456, endPoint x: 974, endPoint y: 452, distance: 6.0
click at [971, 455] on div "Rate Enhanced - 19.97 Start Time 10:00 End Time 13:00 Break 0 min 15 min 30 min…" at bounding box center [1066, 293] width 310 height 447
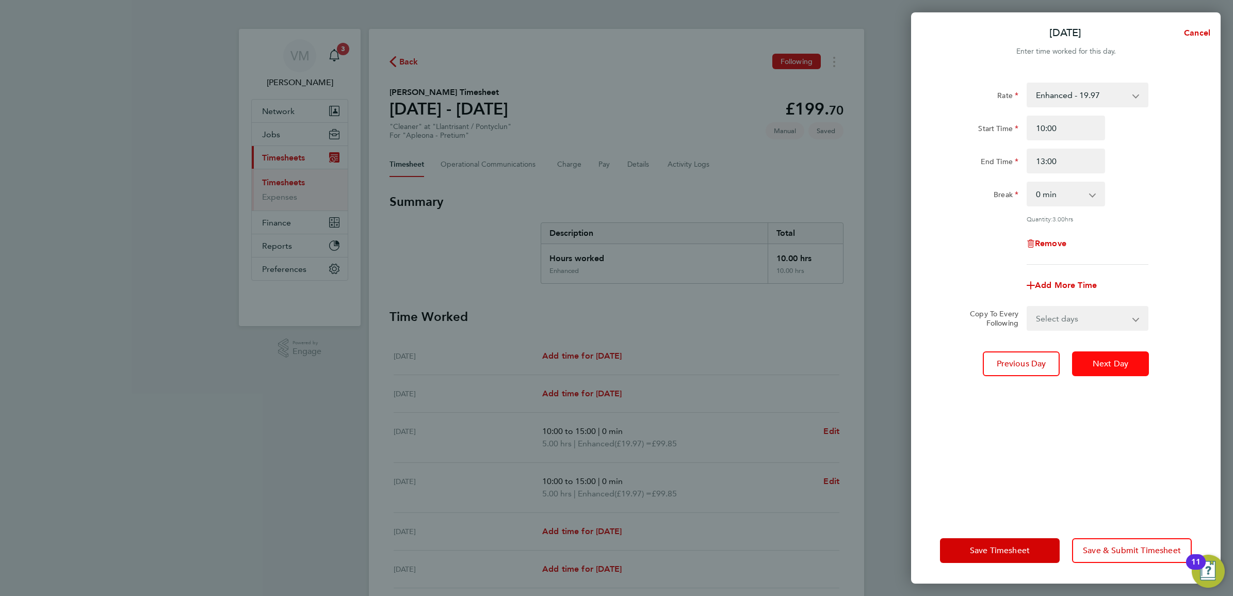
click at [1123, 365] on span "Next Day" at bounding box center [1111, 364] width 36 height 10
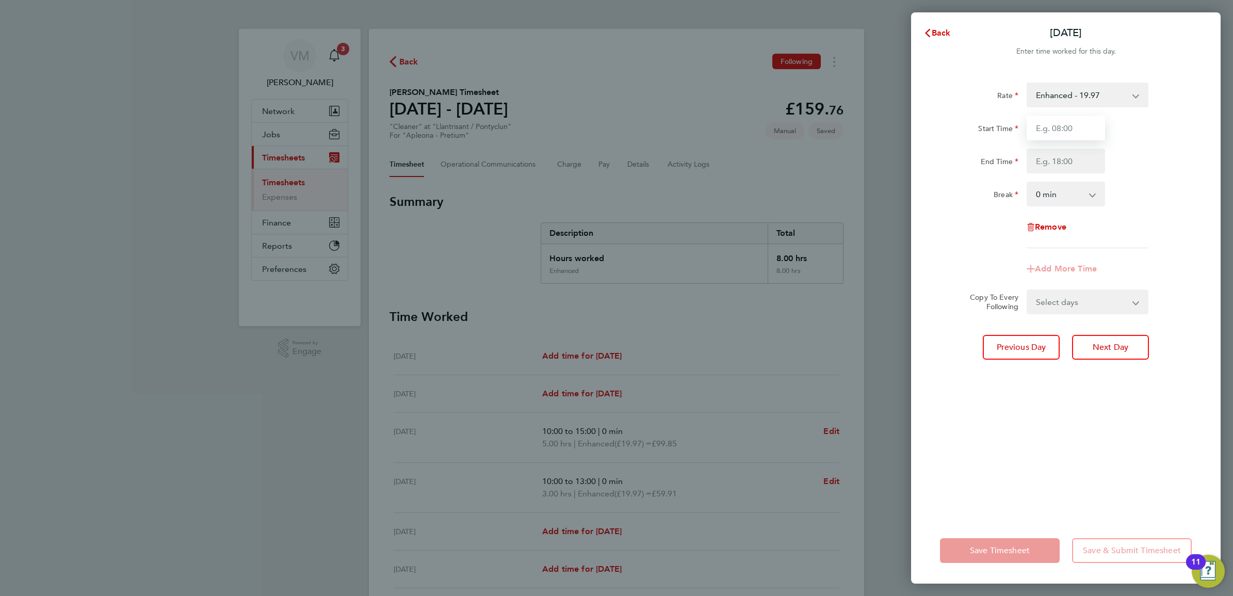
click at [1056, 127] on input "Start Time" at bounding box center [1066, 128] width 78 height 25
type input "08:45"
click at [1057, 161] on input "End Time" at bounding box center [1066, 161] width 78 height 25
type input "13:45"
click at [1154, 182] on div "Break 0 min 15 min 30 min 45 min 60 min 75 min 90 min" at bounding box center [1066, 194] width 260 height 25
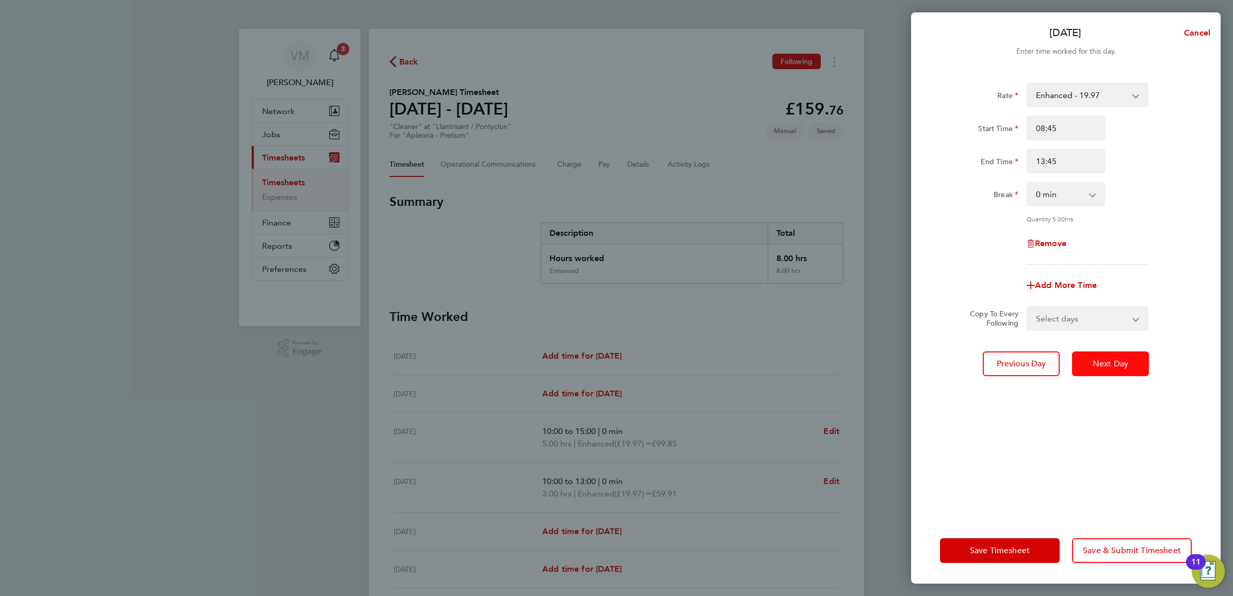
click at [1105, 368] on button "Next Day" at bounding box center [1110, 363] width 77 height 25
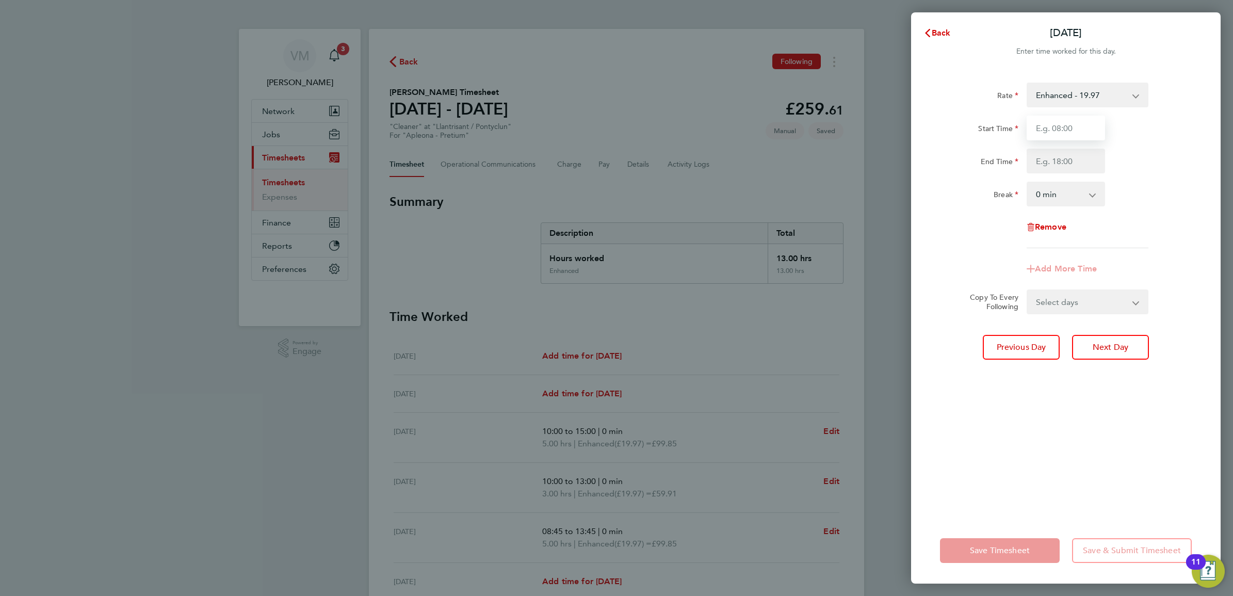
click at [1063, 127] on input "Start Time" at bounding box center [1066, 128] width 78 height 25
type input "08:45"
click at [1059, 166] on input "End Time" at bounding box center [1066, 161] width 78 height 25
type input "13:45"
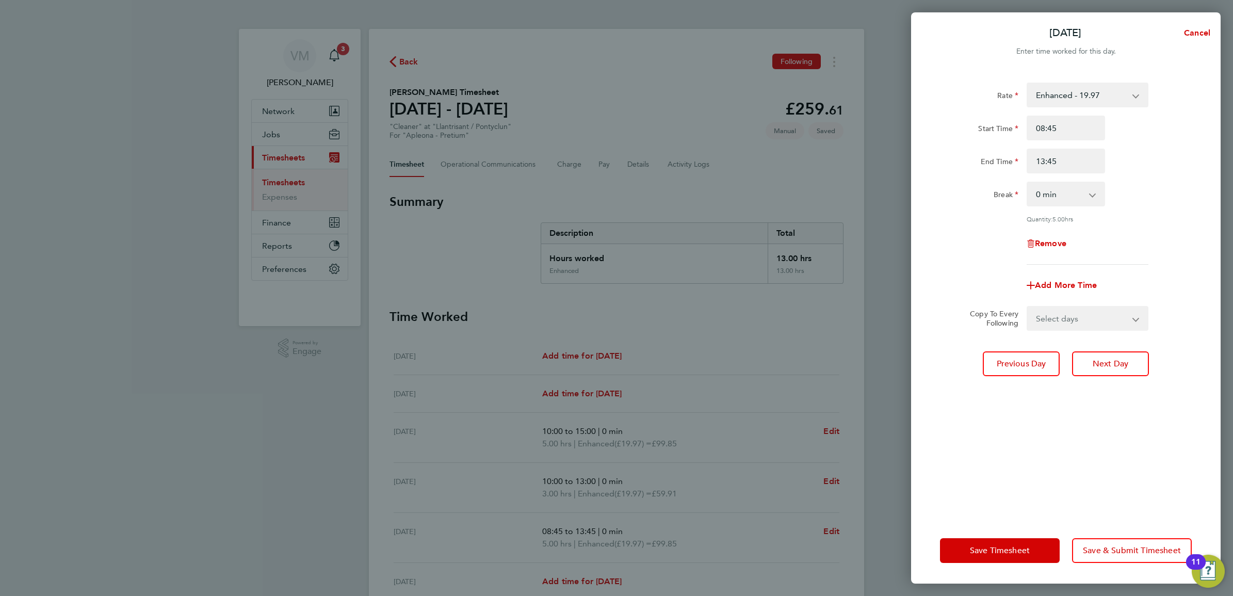
click at [1147, 164] on div "End Time 13:45" at bounding box center [1066, 161] width 260 height 25
click at [1089, 367] on button "Next Day" at bounding box center [1110, 363] width 77 height 25
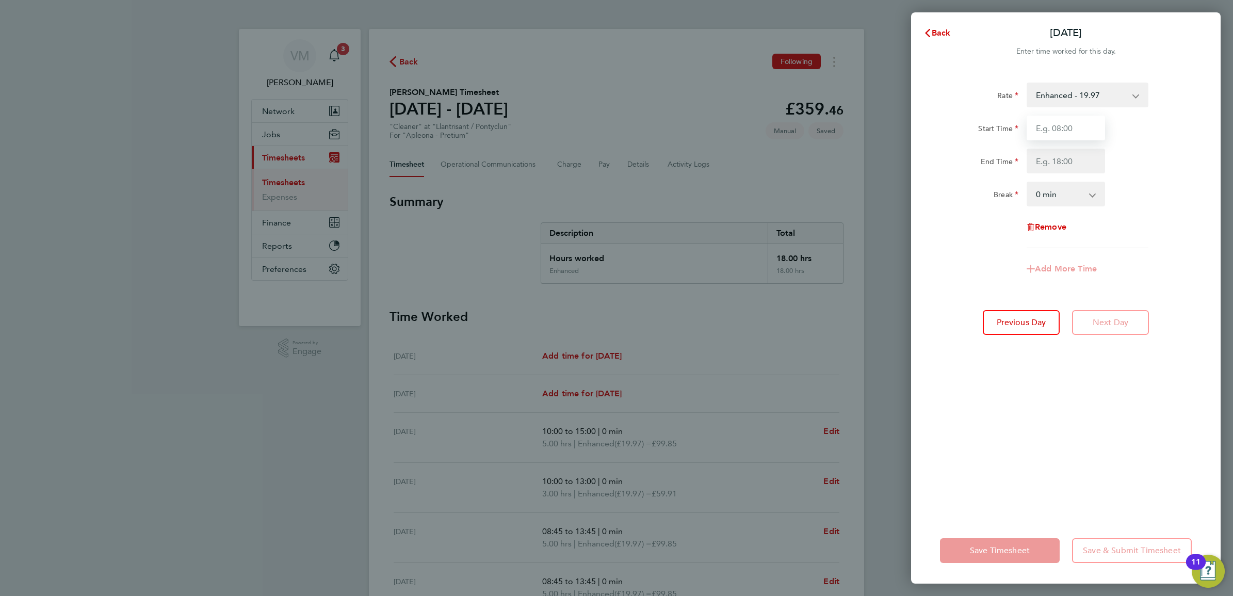
click at [1066, 124] on input "Start Time" at bounding box center [1066, 128] width 78 height 25
type input "09:30"
click at [1056, 158] on input "End Time" at bounding box center [1066, 161] width 78 height 25
type input "14:45"
click at [1016, 391] on div "Rate Enhanced - 19.97 Start Time 09:30 End Time 14:45 Break 0 min 15 min 30 min…" at bounding box center [1066, 293] width 310 height 447
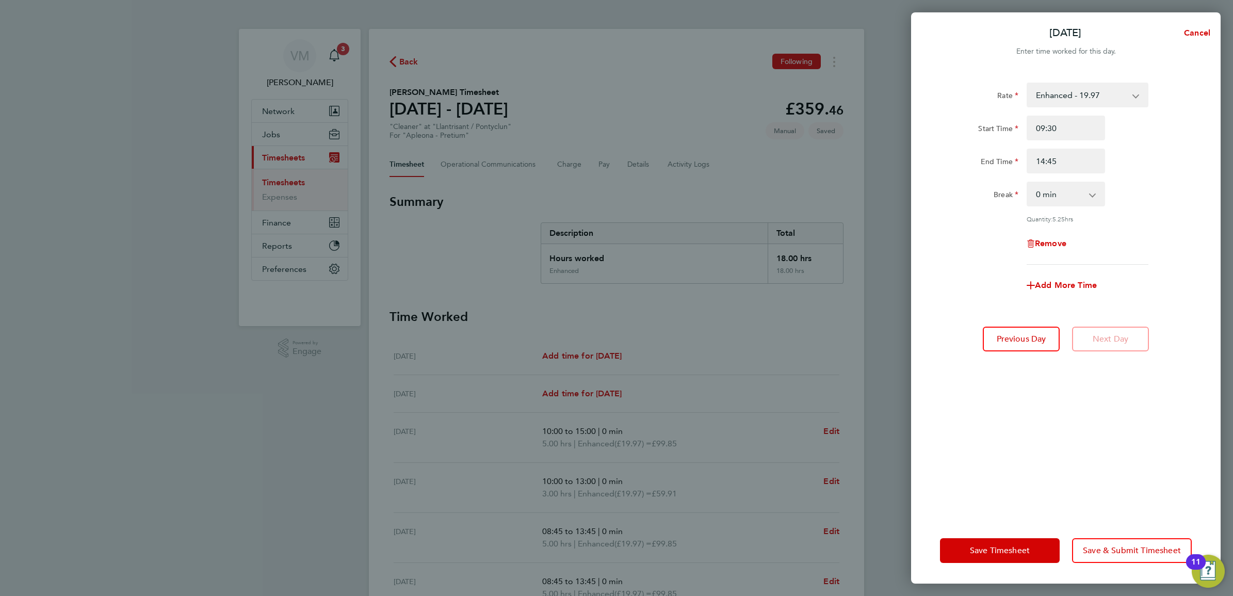
click at [830, 343] on div "Fri 26 Sep Cancel Enter time worked for this day. Rate Enhanced - 19.97 Start T…" at bounding box center [616, 298] width 1233 height 596
click at [957, 546] on button "Save Timesheet" at bounding box center [1000, 550] width 120 height 25
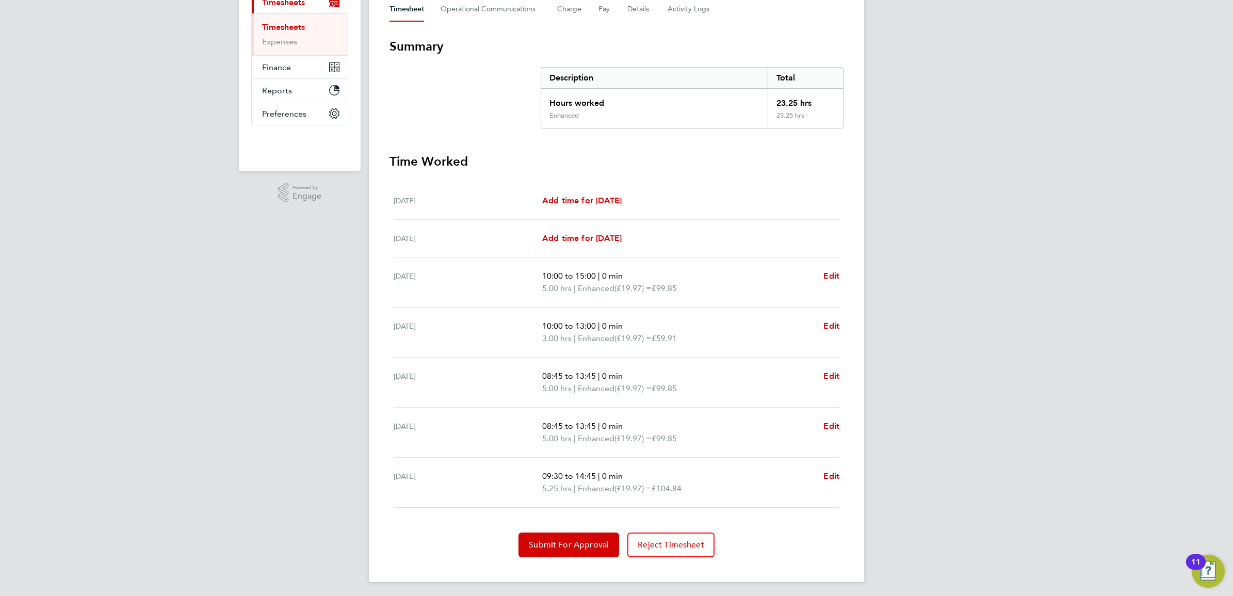
scroll to position [159, 0]
click at [587, 536] on button "Submit For Approval" at bounding box center [569, 542] width 101 height 25
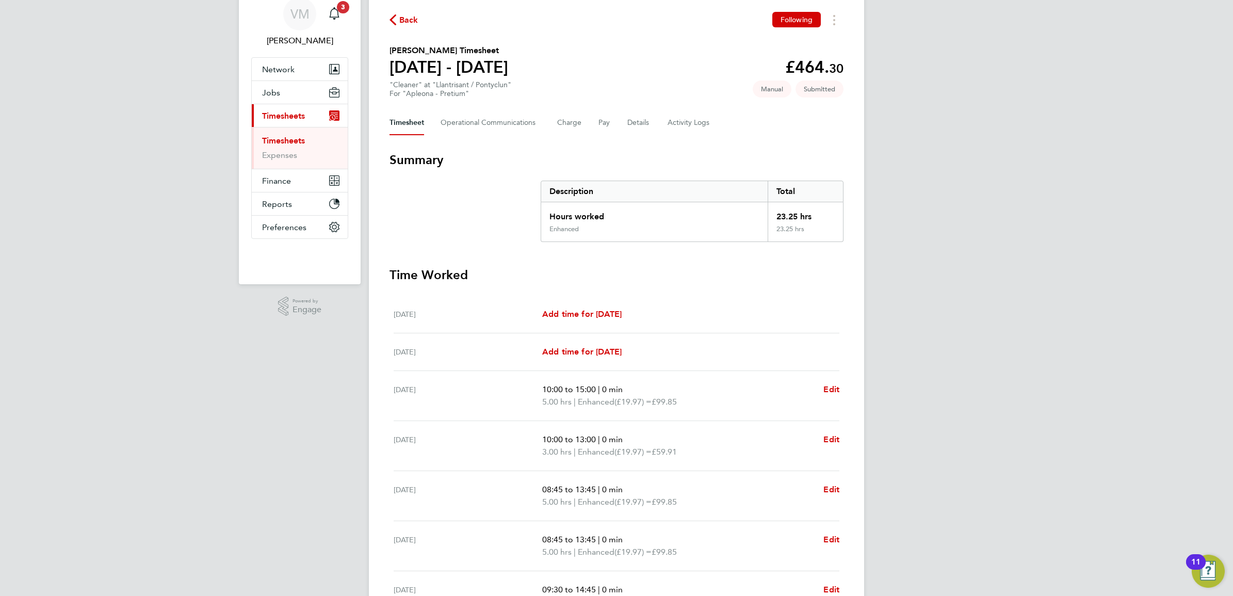
scroll to position [64, 0]
